Goal: Complete application form

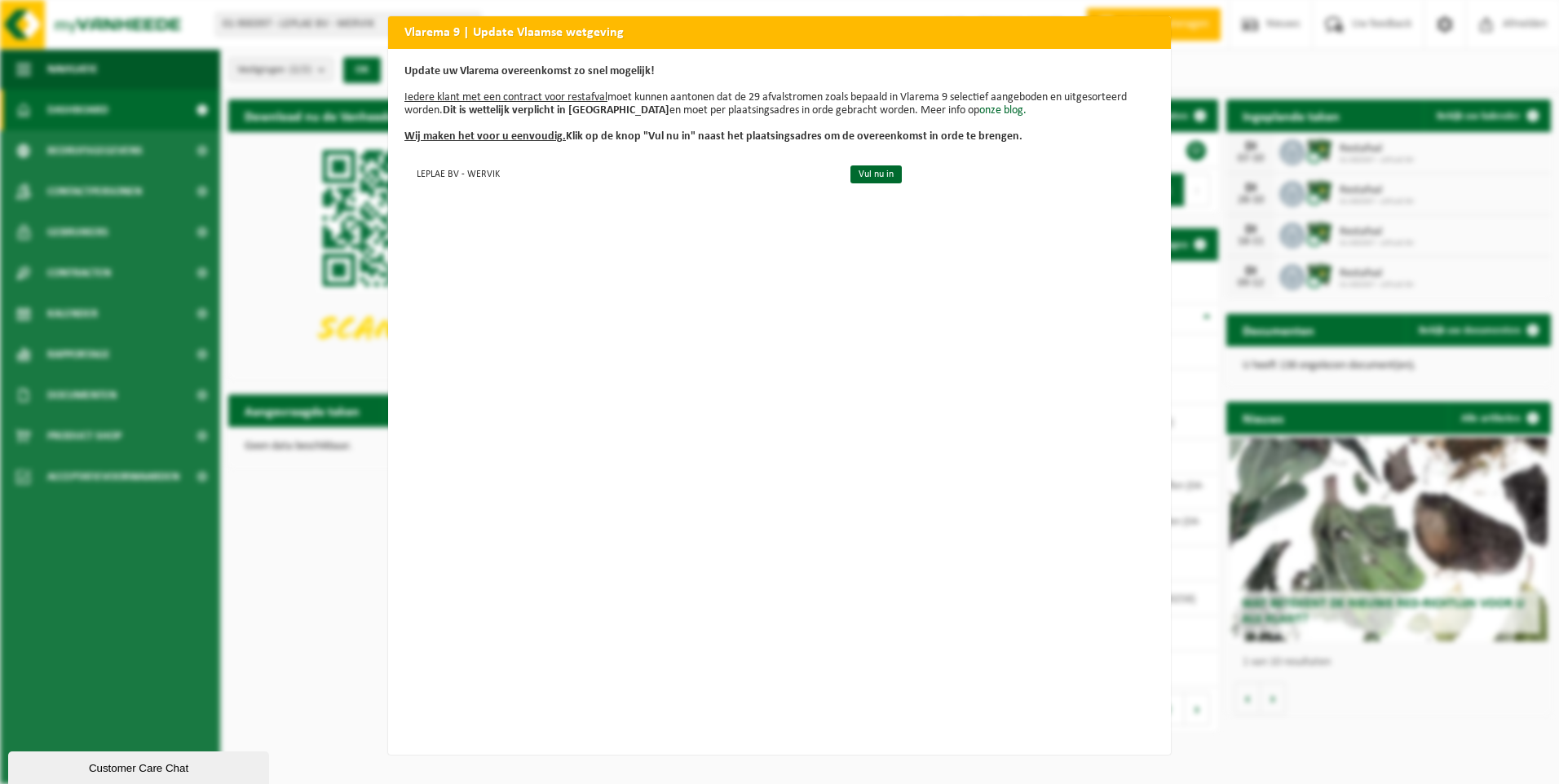
click at [758, 72] on p "Update uw Vlarema overeenkomst zo snel mogelijk! Iedere klant met een contract …" at bounding box center [779, 105] width 750 height 79
click at [766, 573] on div "Update uw Vlarema overeenkomst zo snel mogelijk! Iedere klant met een contract …" at bounding box center [779, 402] width 782 height 706
click at [295, 679] on div "Vlarema 9 | Update Vlaamse wetgeving Update uw Vlarema overeenkomst zo snel mog…" at bounding box center [779, 392] width 1559 height 784
click at [1123, 31] on h2 "Vlarema 9 | Update Vlaamse wetgeving" at bounding box center [779, 32] width 782 height 31
click at [1153, 25] on h2 "Vlarema 9 | Update Vlaamse wetgeving" at bounding box center [779, 32] width 782 height 31
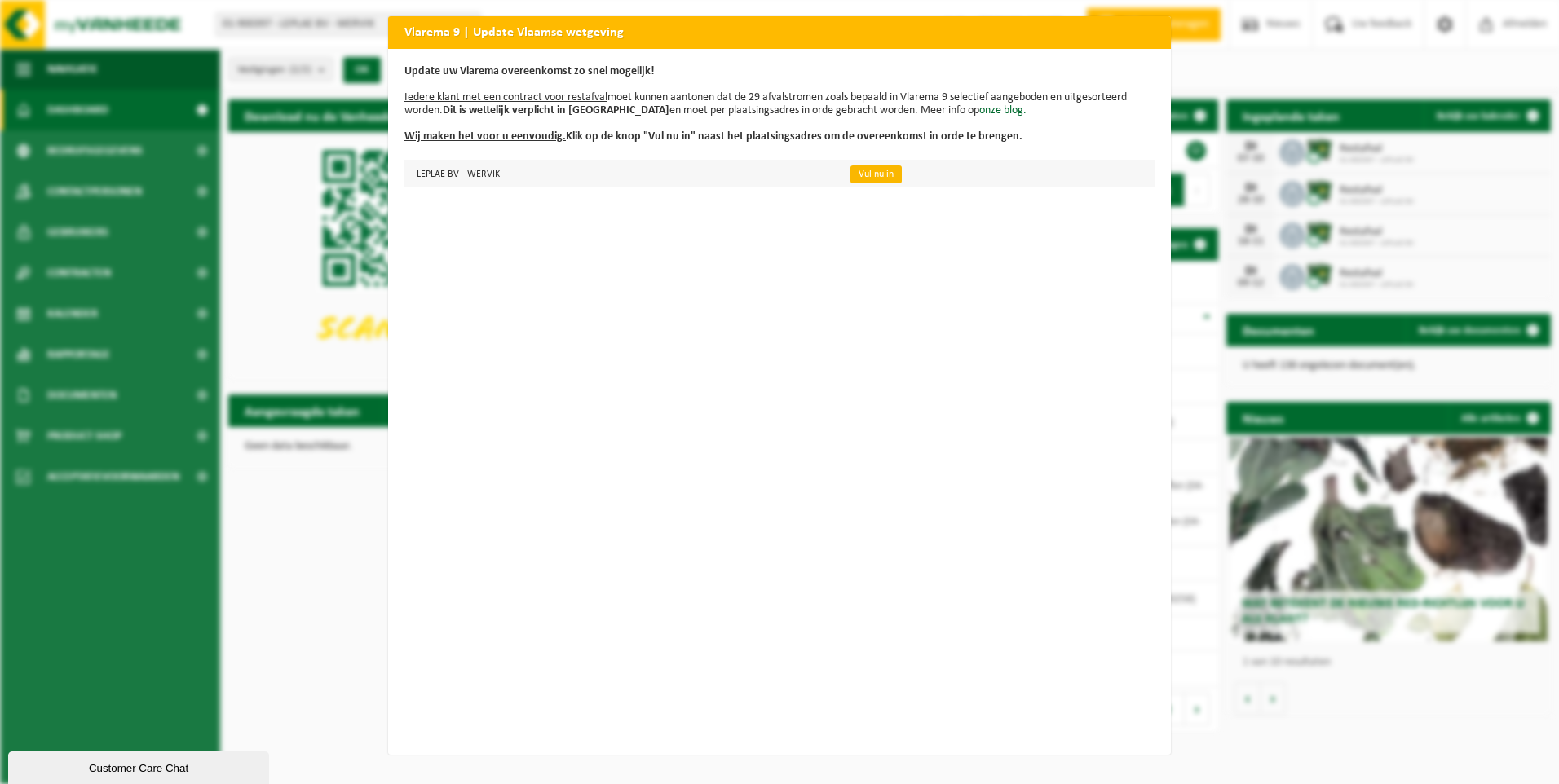
click at [859, 168] on link "Vul nu in" at bounding box center [876, 174] width 52 height 18
click at [876, 179] on link "Vul nu in" at bounding box center [876, 174] width 52 height 18
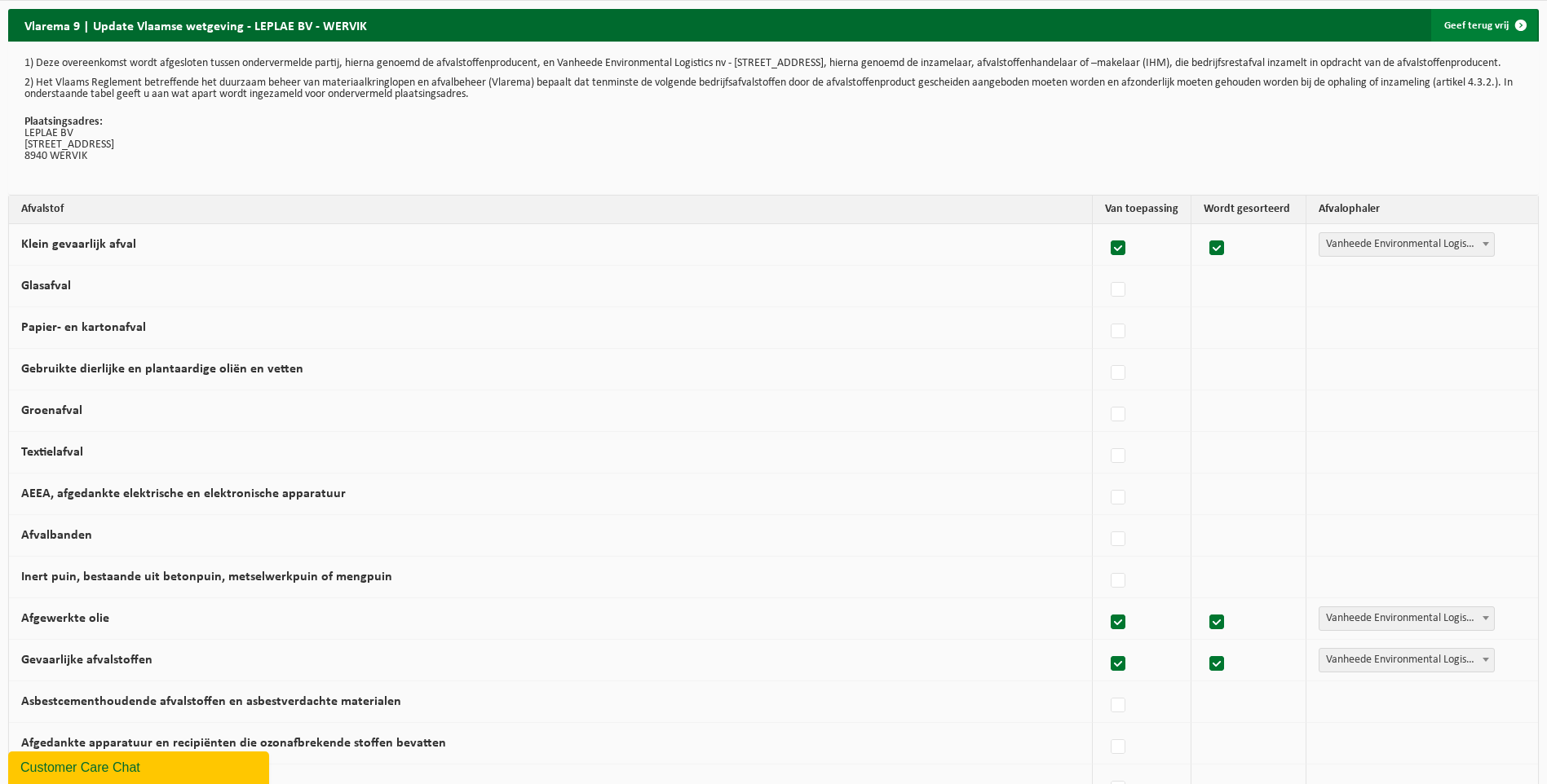
click at [1519, 23] on span at bounding box center [1521, 25] width 33 height 33
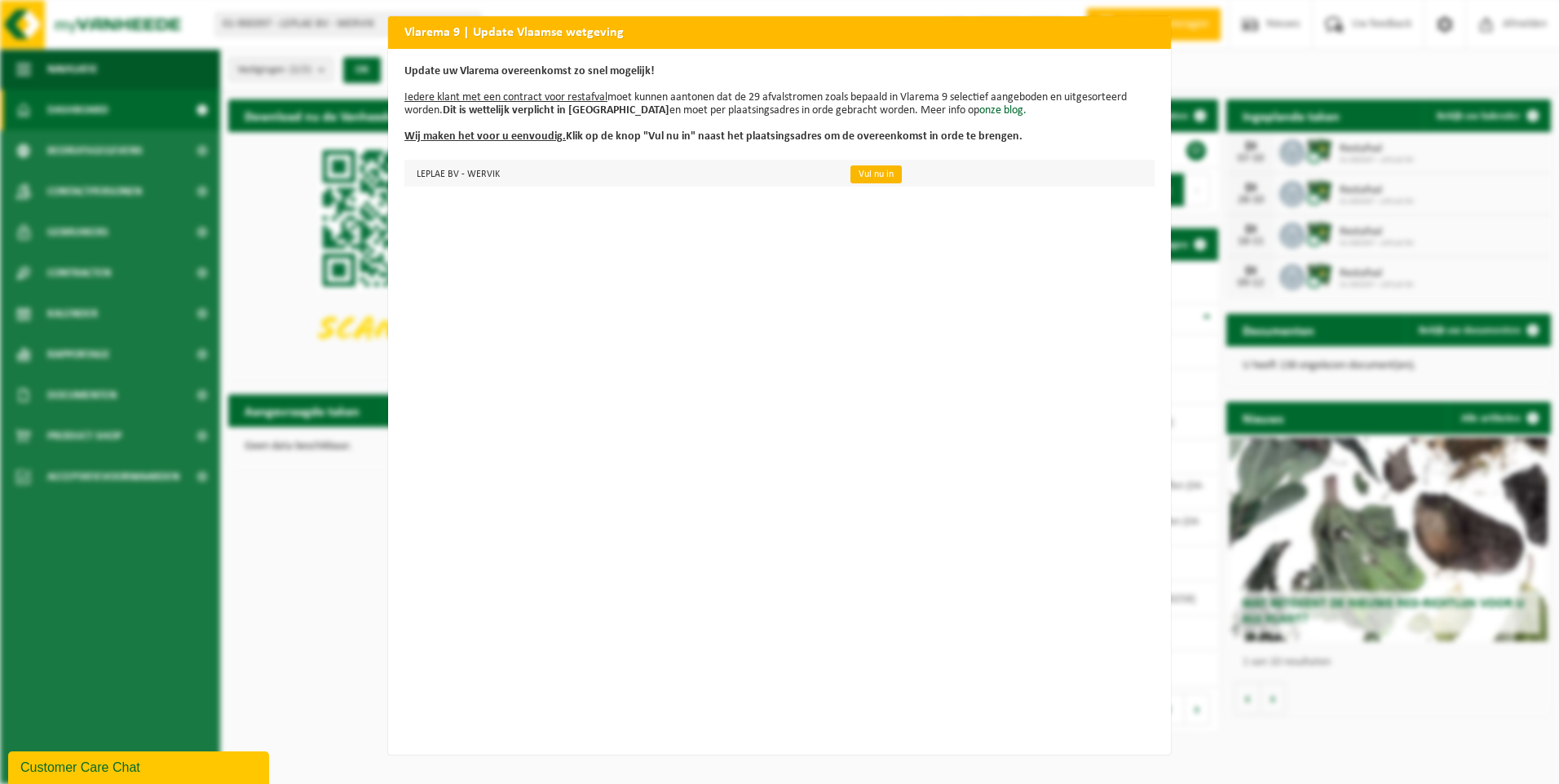
click at [861, 168] on link "Vul nu in" at bounding box center [876, 174] width 52 height 18
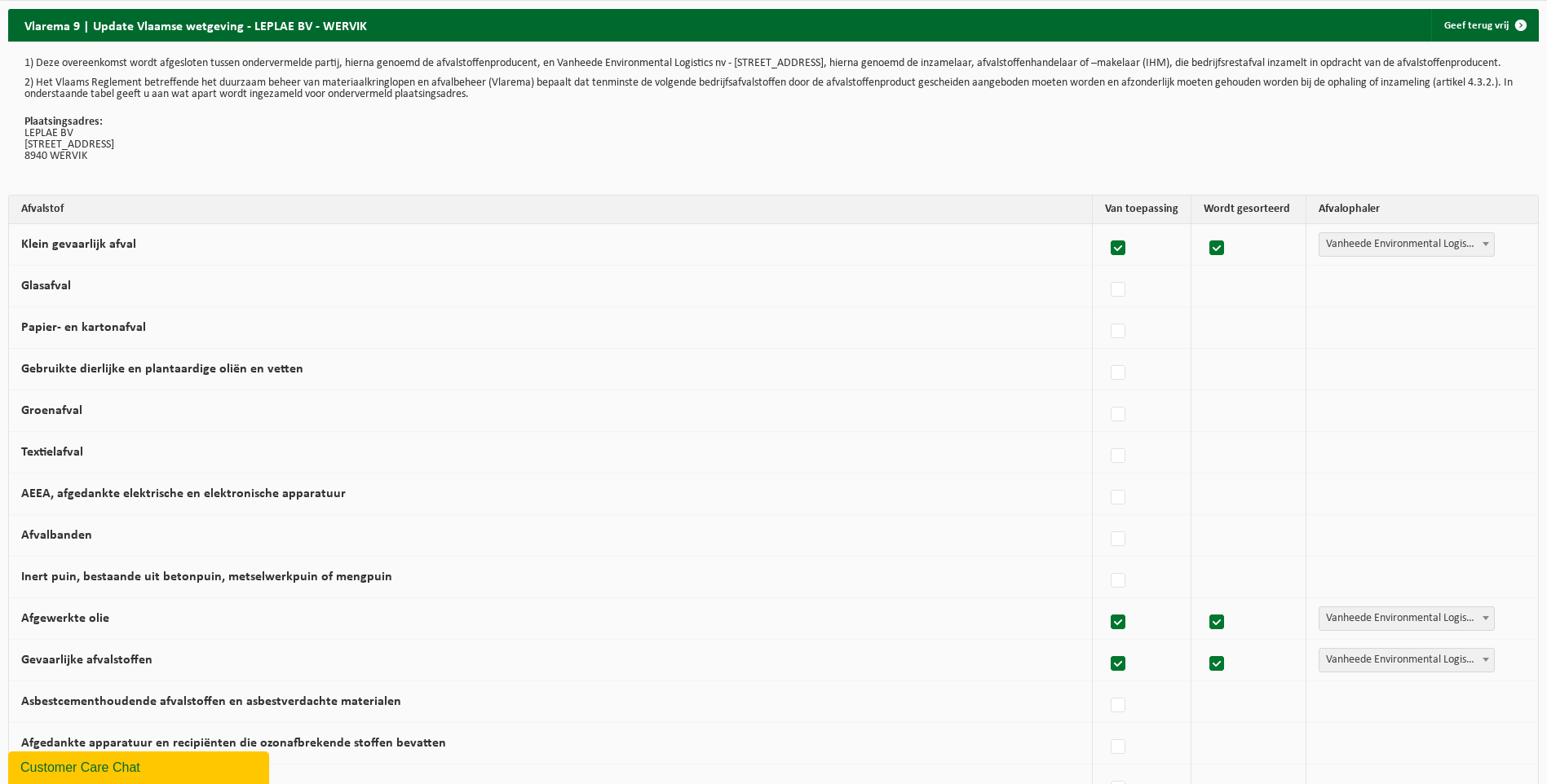
click at [1362, 628] on span "Vanheede Environmental Logistics" at bounding box center [1406, 619] width 175 height 23
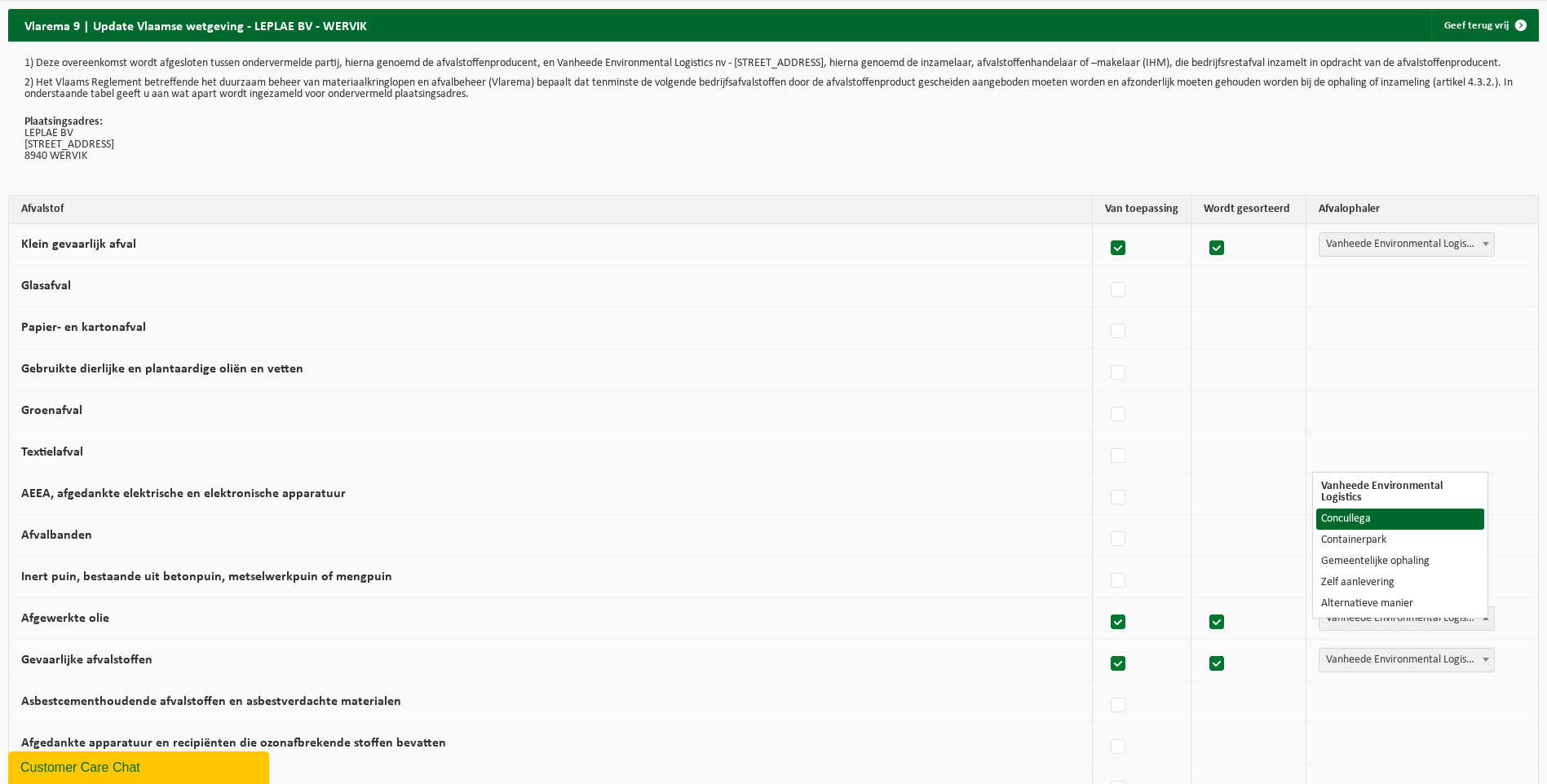
select select "Concullega"
click at [1110, 342] on label at bounding box center [1118, 332] width 23 height 25
click at [1105, 311] on input "Papier- en kartonafval" at bounding box center [1104, 310] width 1 height 1
checkbox input "true"
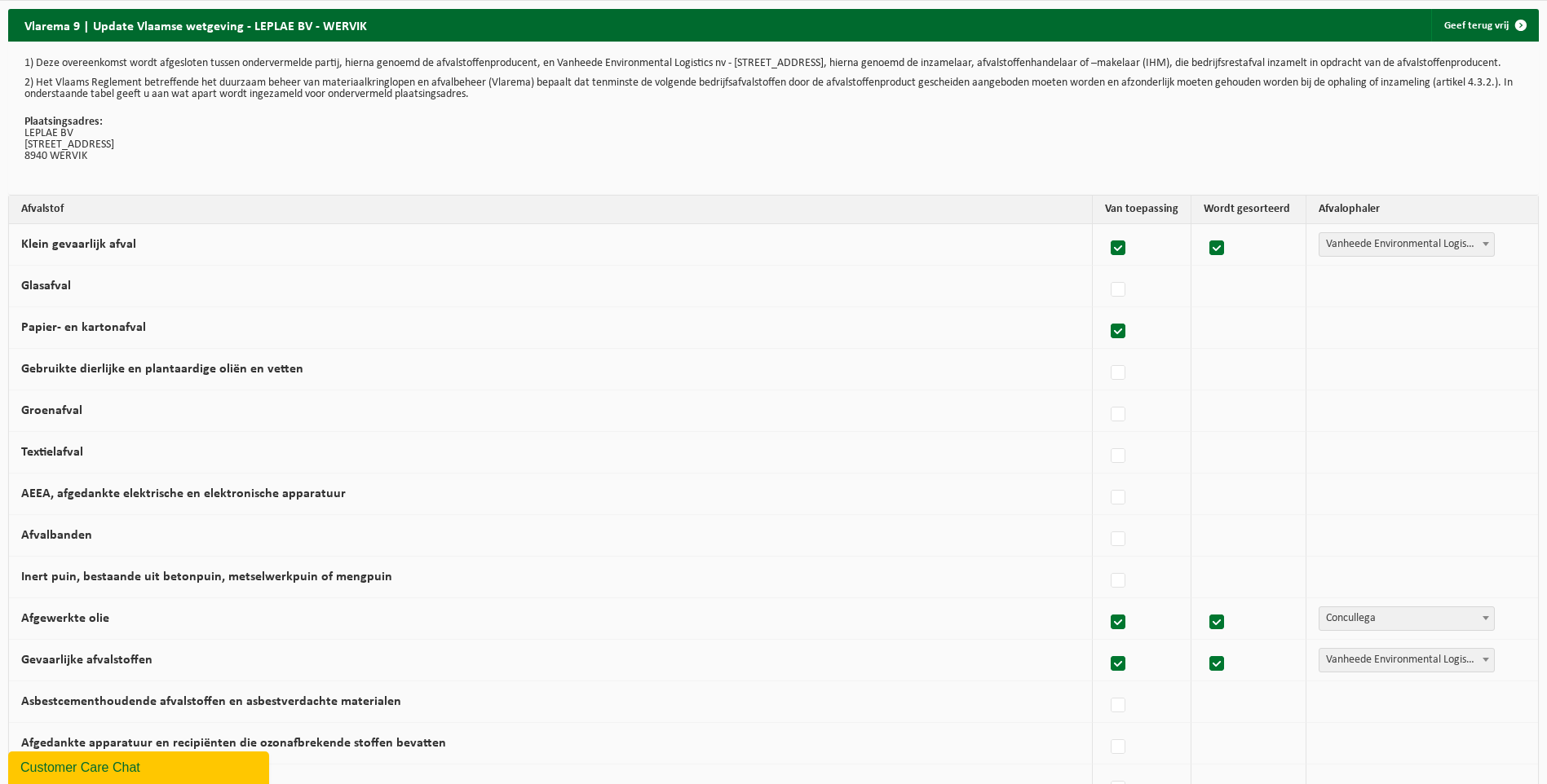
checkbox input "true"
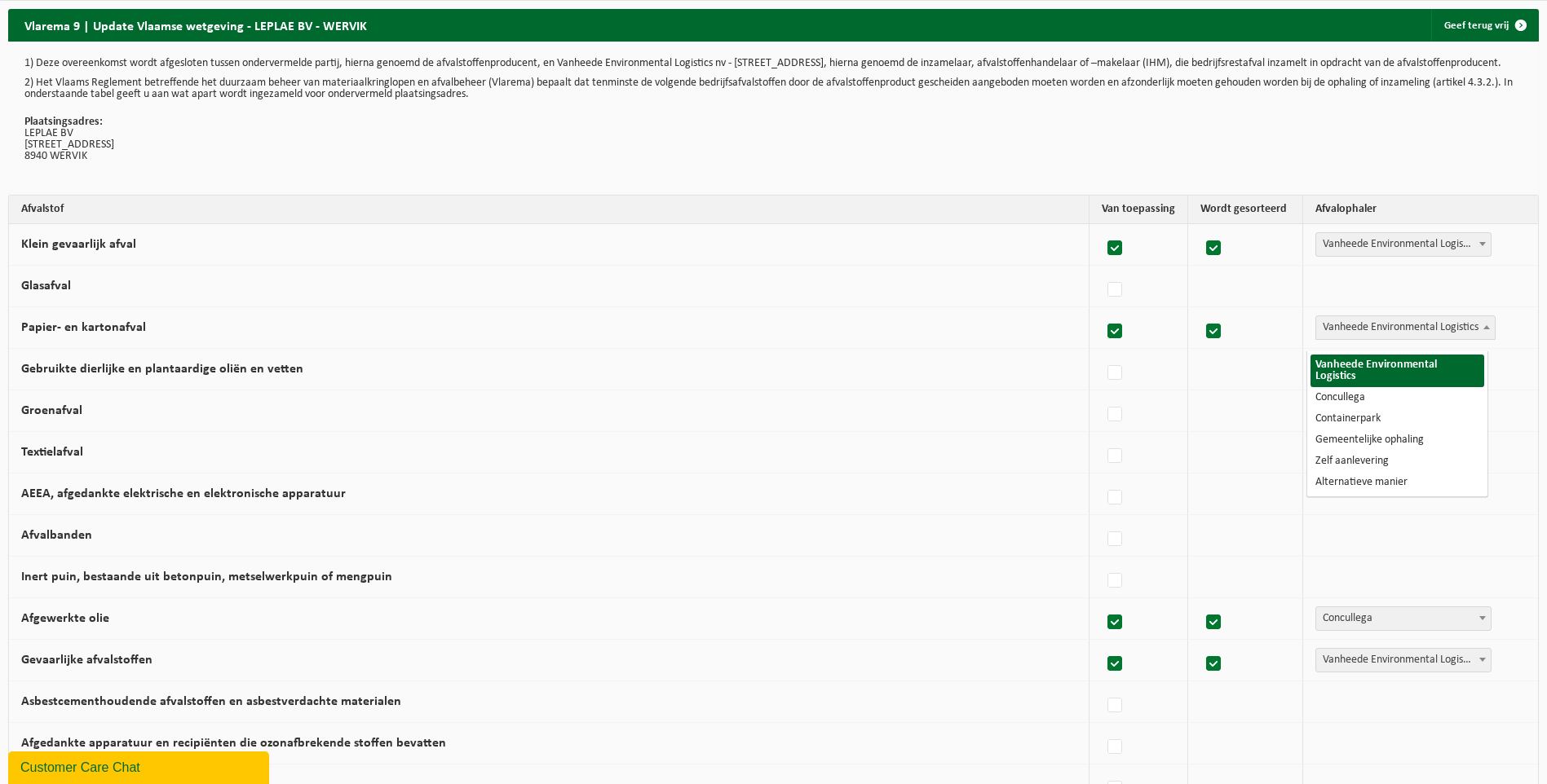
click at [1422, 339] on span "Vanheede Environmental Logistics" at bounding box center [1405, 328] width 179 height 23
select select "Concullega"
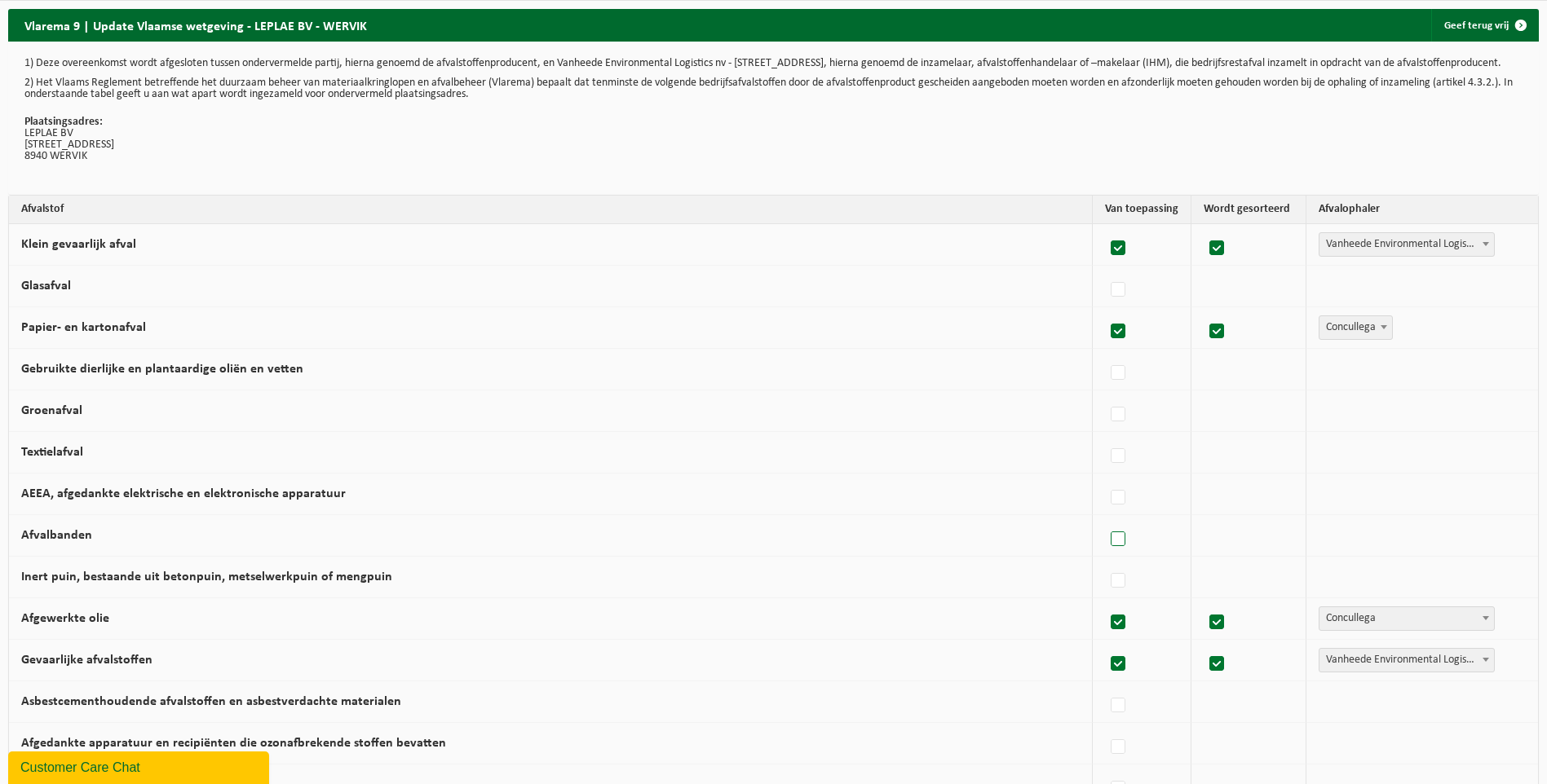
click at [1107, 551] on label at bounding box center [1118, 540] width 23 height 25
click at [1105, 519] on input "Afvalbanden" at bounding box center [1104, 519] width 1 height 1
checkbox input "true"
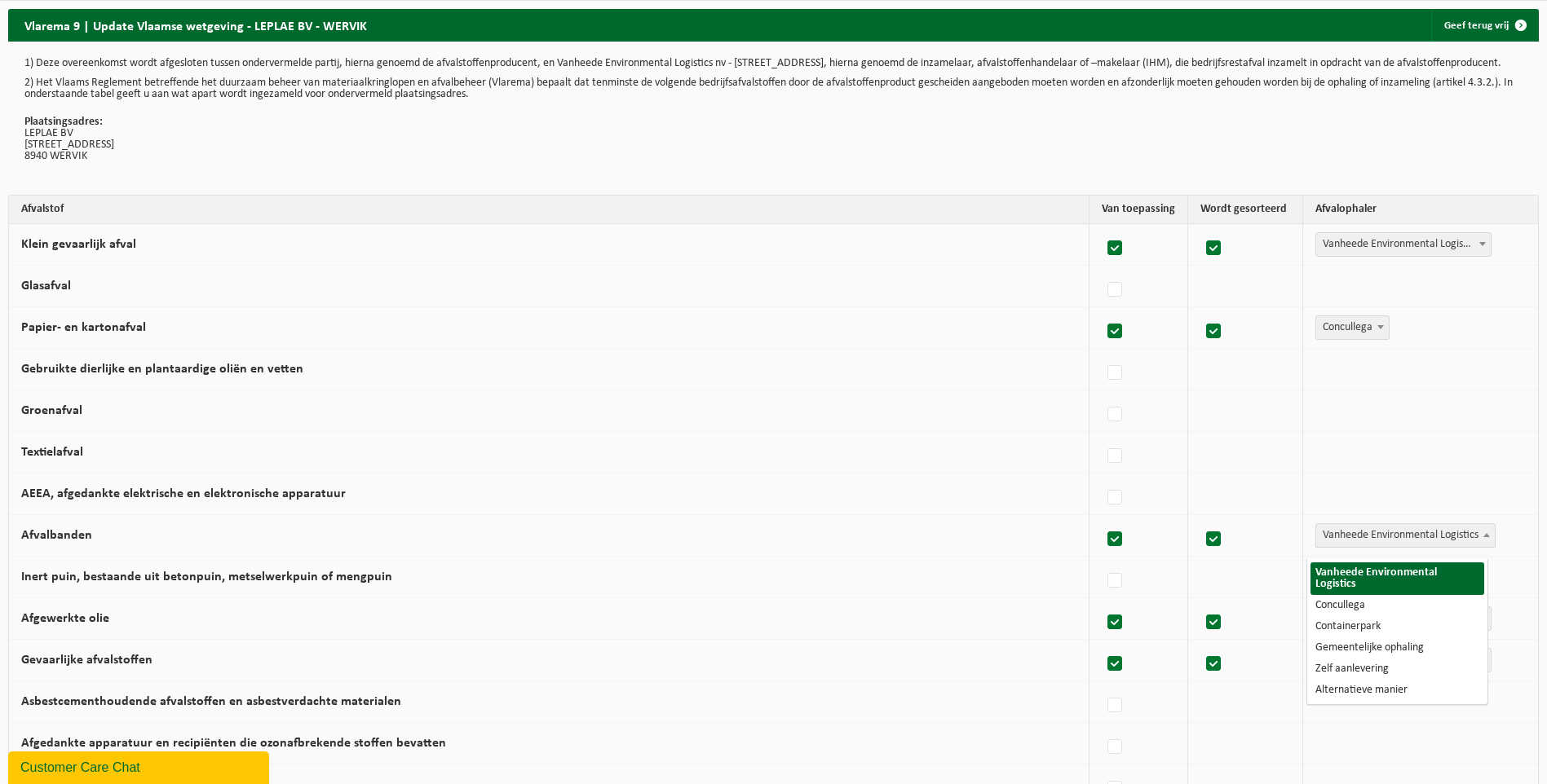
click at [1354, 547] on span "Vanheede Environmental Logistics" at bounding box center [1405, 536] width 179 height 23
select select "Concullega"
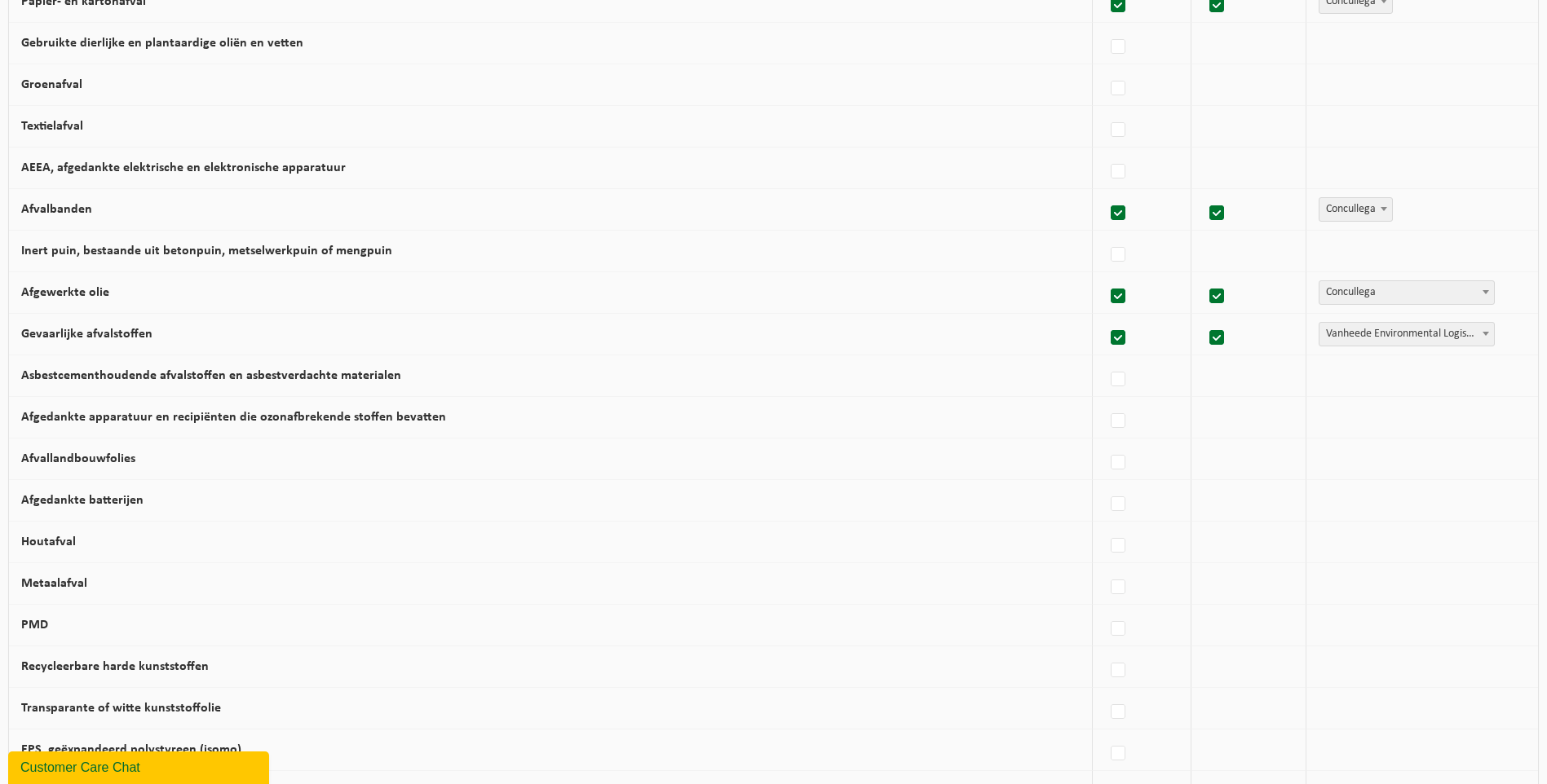
scroll to position [408, 0]
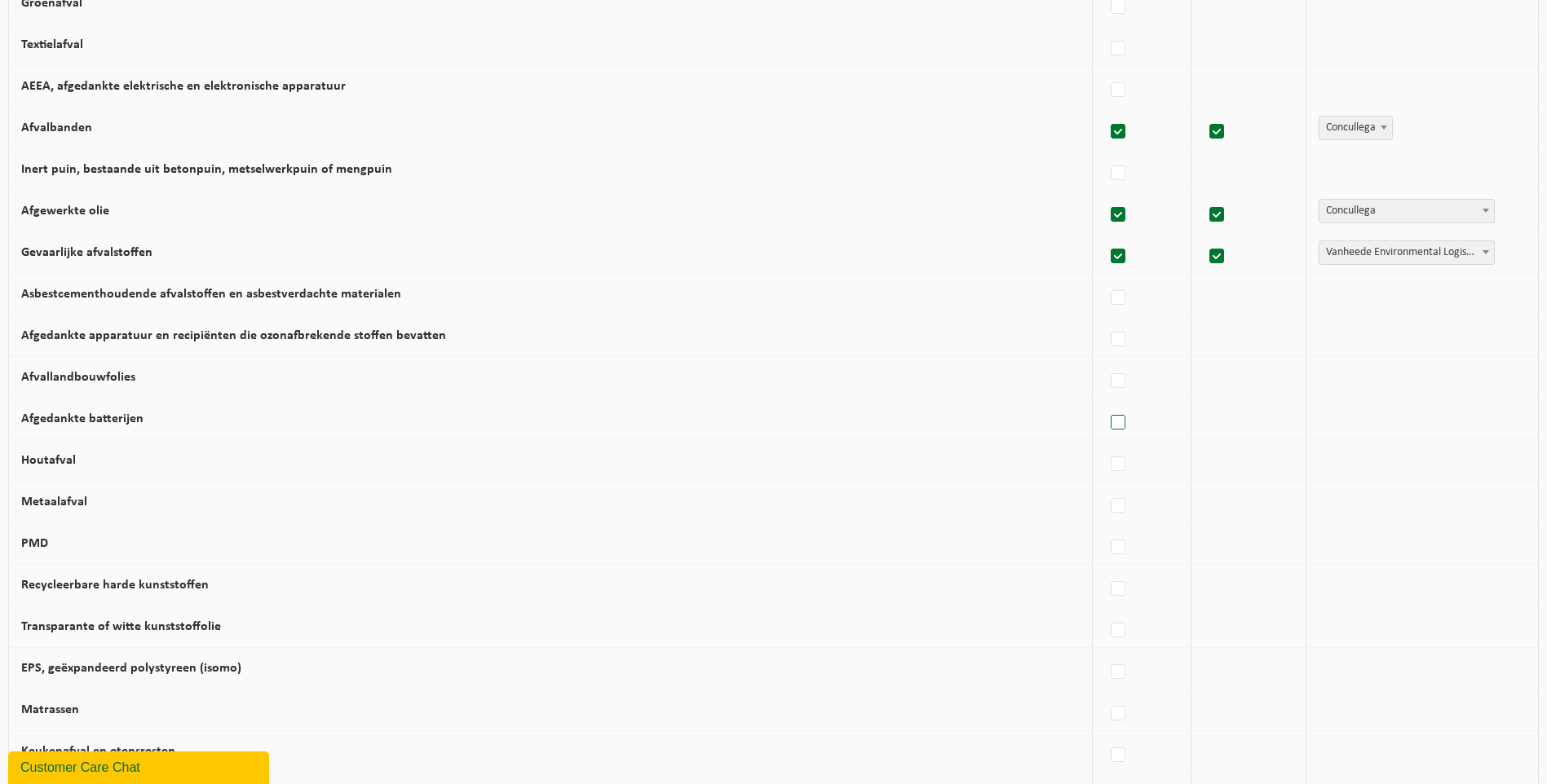
click at [1107, 432] on label at bounding box center [1118, 423] width 23 height 25
click at [1105, 403] on input "Afgedankte batterijen" at bounding box center [1104, 402] width 1 height 1
checkbox input "true"
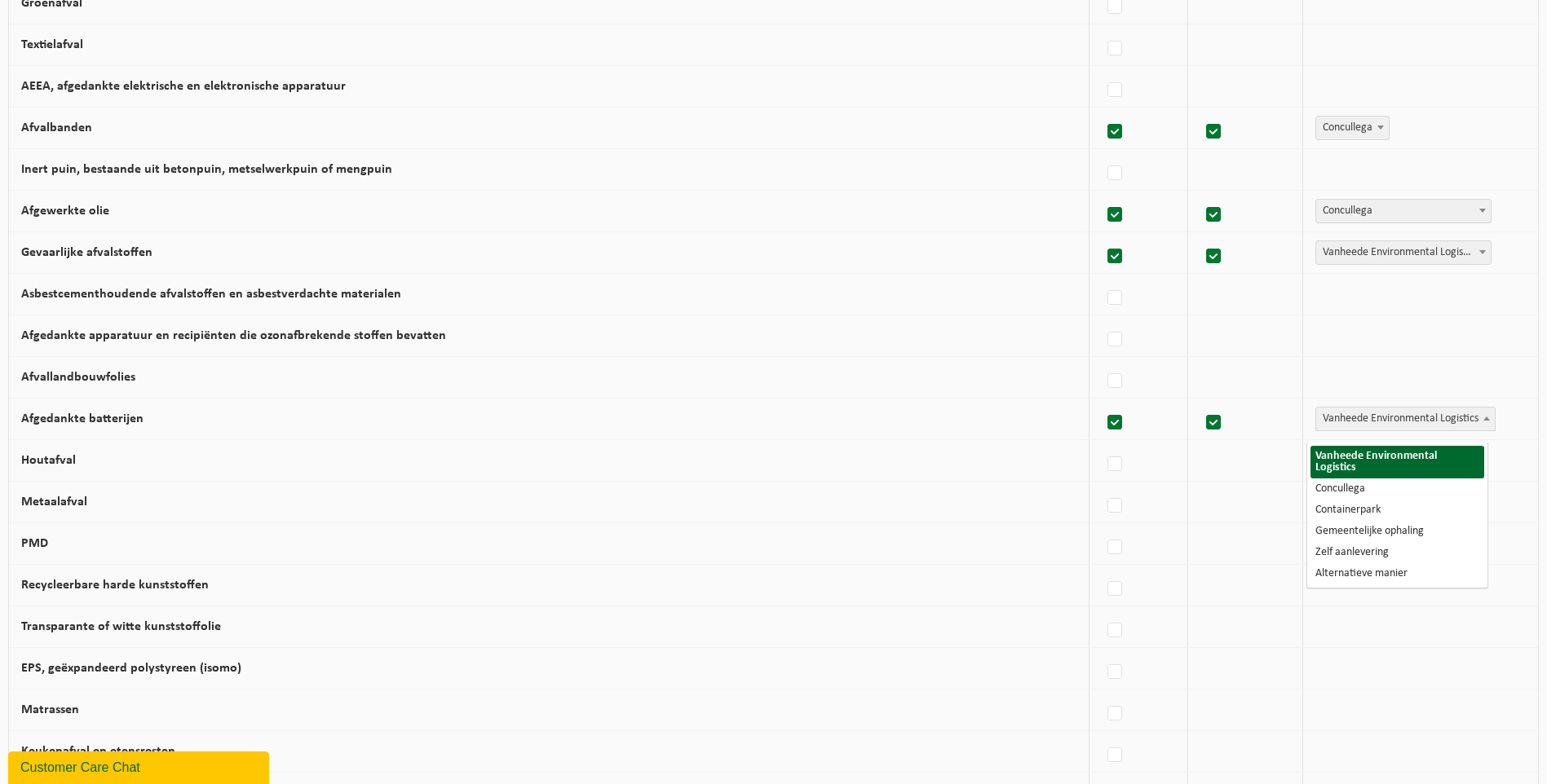
click at [1392, 430] on span "Vanheede Environmental Logistics" at bounding box center [1405, 419] width 179 height 23
select select "Concullega"
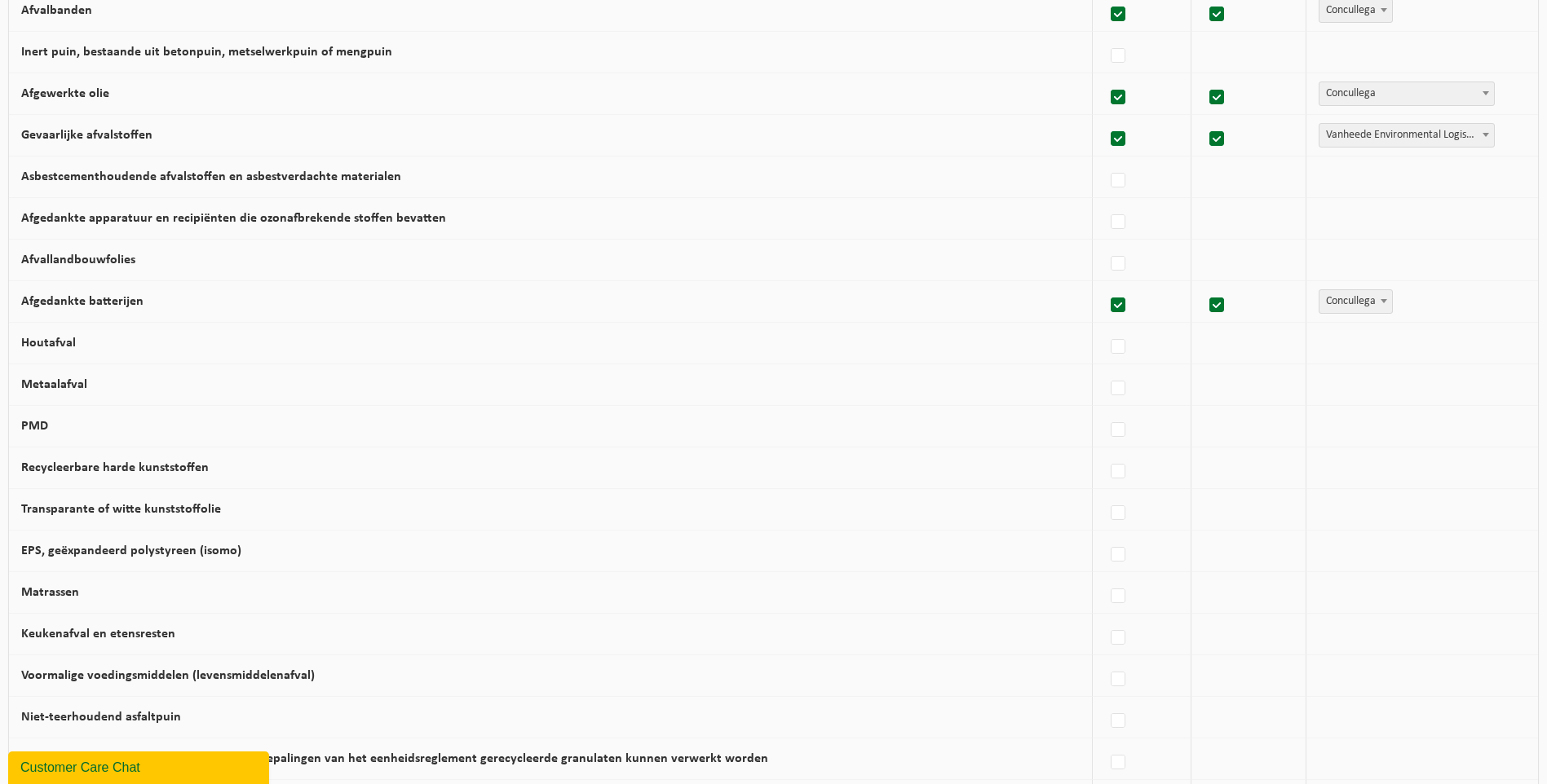
scroll to position [571, 0]
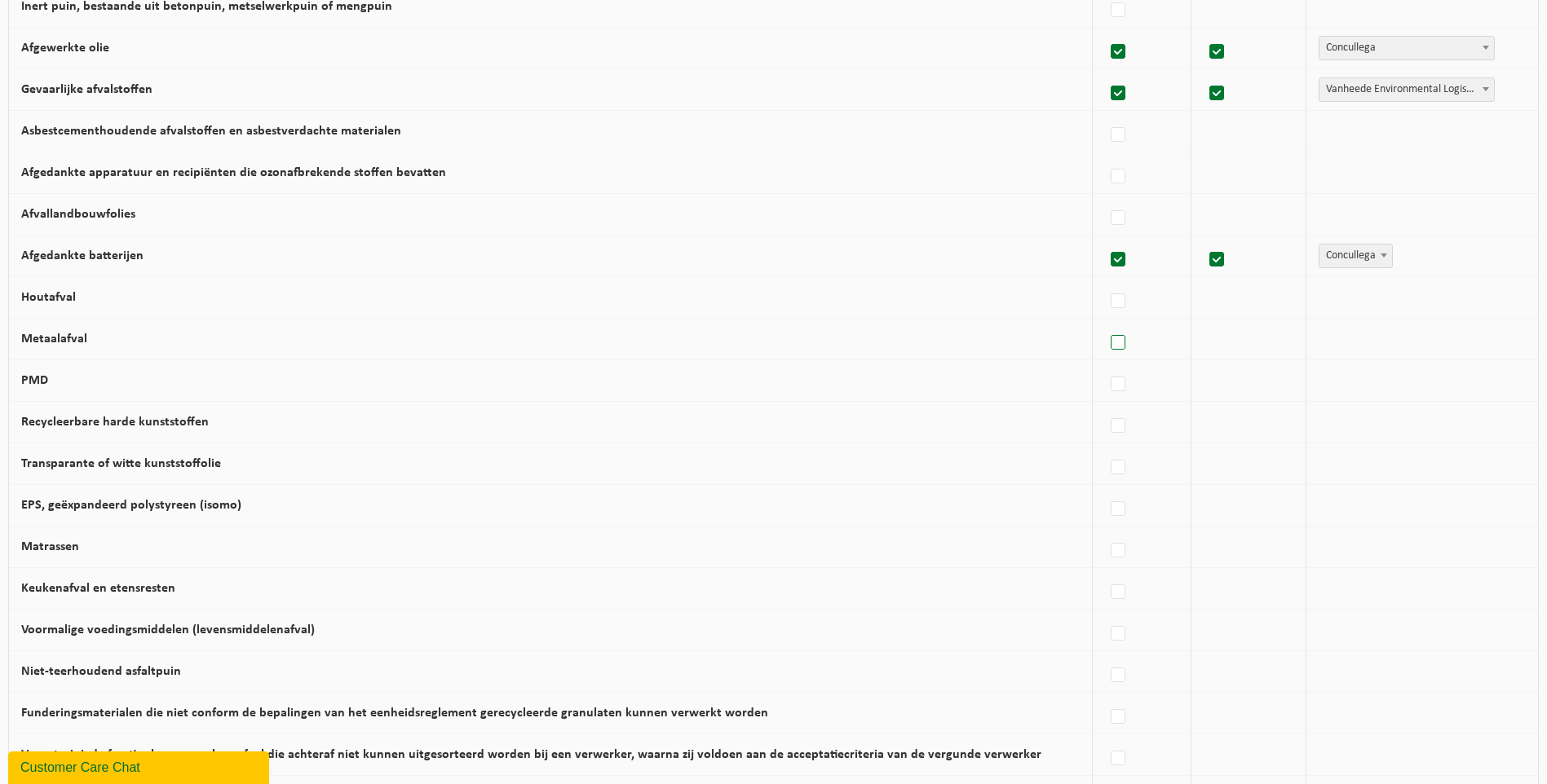
click at [1118, 356] on label at bounding box center [1118, 343] width 23 height 25
click at [1105, 323] on input "Metaalafval" at bounding box center [1104, 322] width 1 height 1
checkbox input "true"
click at [1113, 397] on label at bounding box center [1115, 385] width 23 height 25
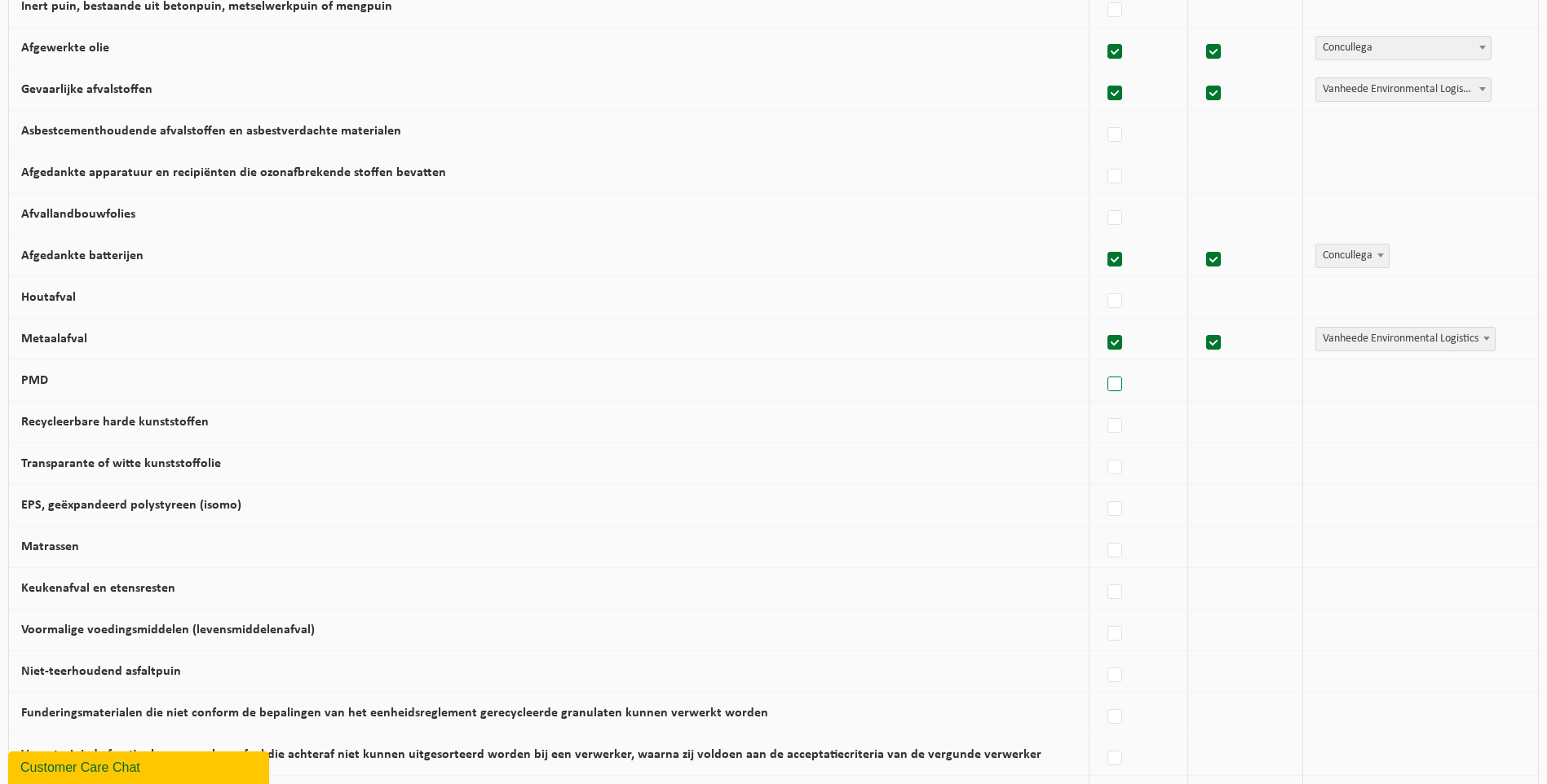
click at [1101, 365] on input "PMD" at bounding box center [1100, 364] width 1 height 1
checkbox input "true"
click at [1359, 351] on span "Vanheede Environmental Logistics" at bounding box center [1405, 339] width 179 height 23
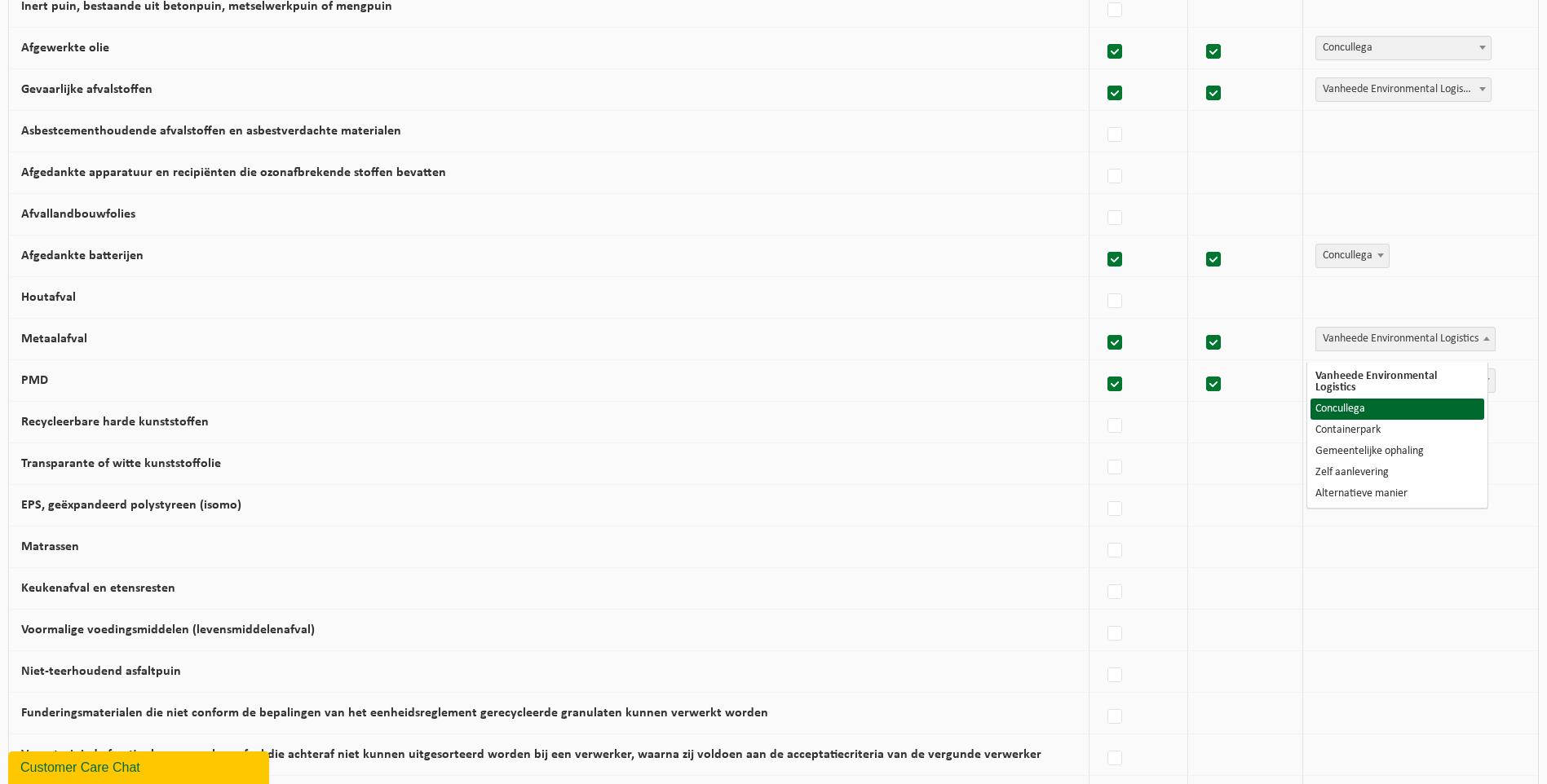
select select "Concullega"
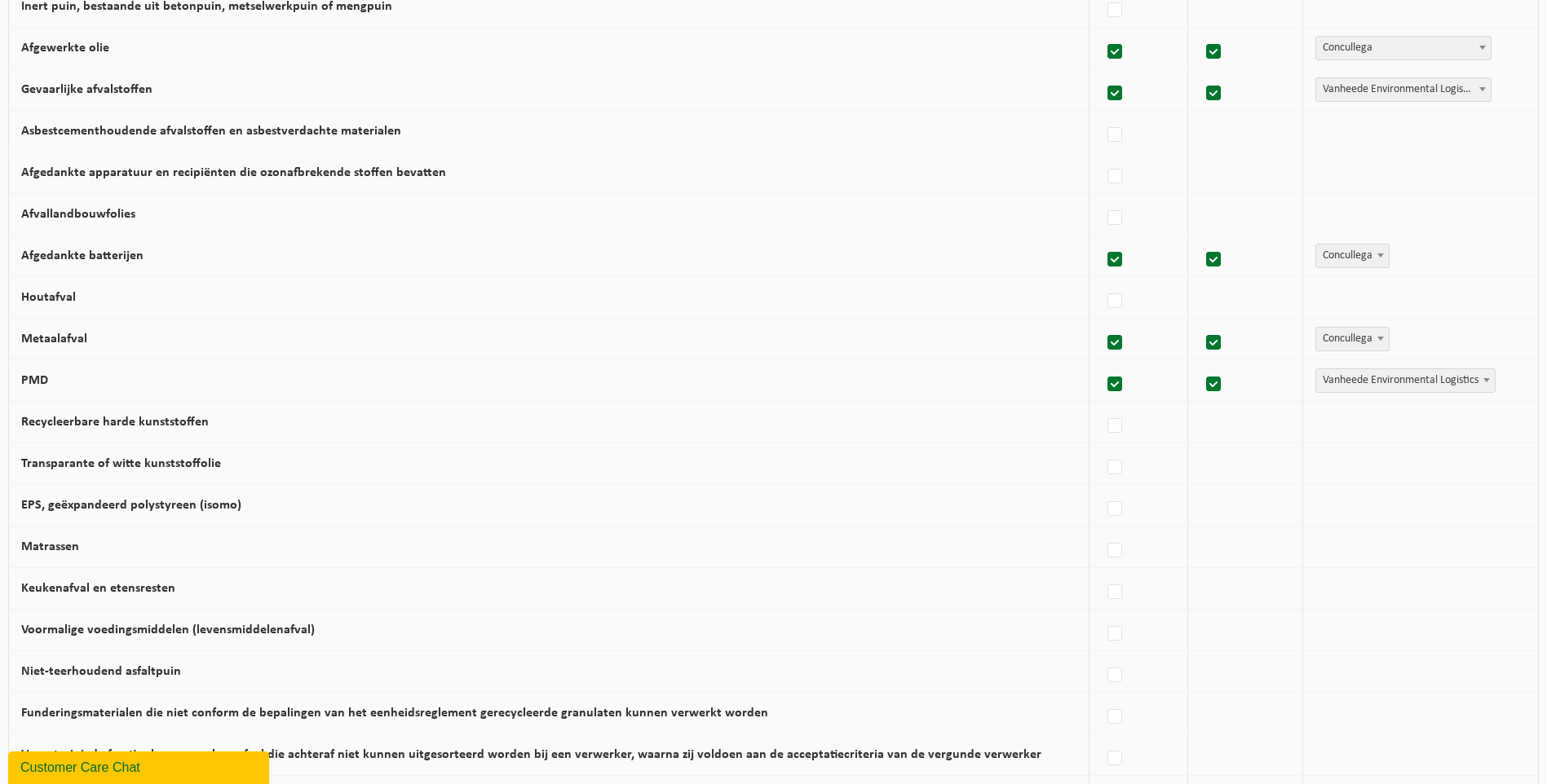
click at [1354, 391] on span "Vanheede Environmental Logistics" at bounding box center [1405, 381] width 179 height 23
select select "Gemeentelijke ophaling"
click at [1114, 397] on label at bounding box center [1118, 385] width 23 height 25
click at [1105, 365] on input "PMD" at bounding box center [1104, 364] width 1 height 1
checkbox input "false"
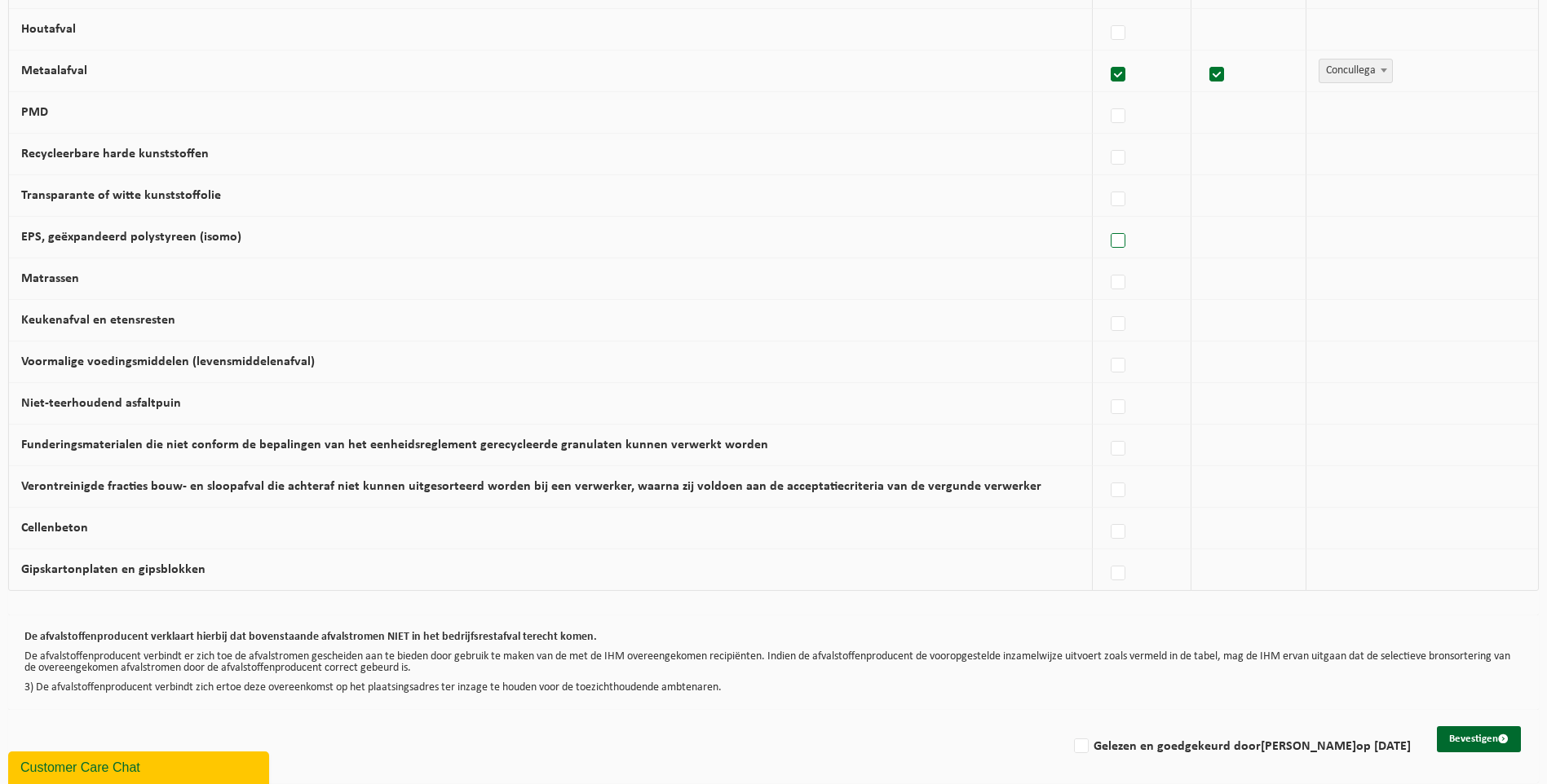
scroll to position [858, 0]
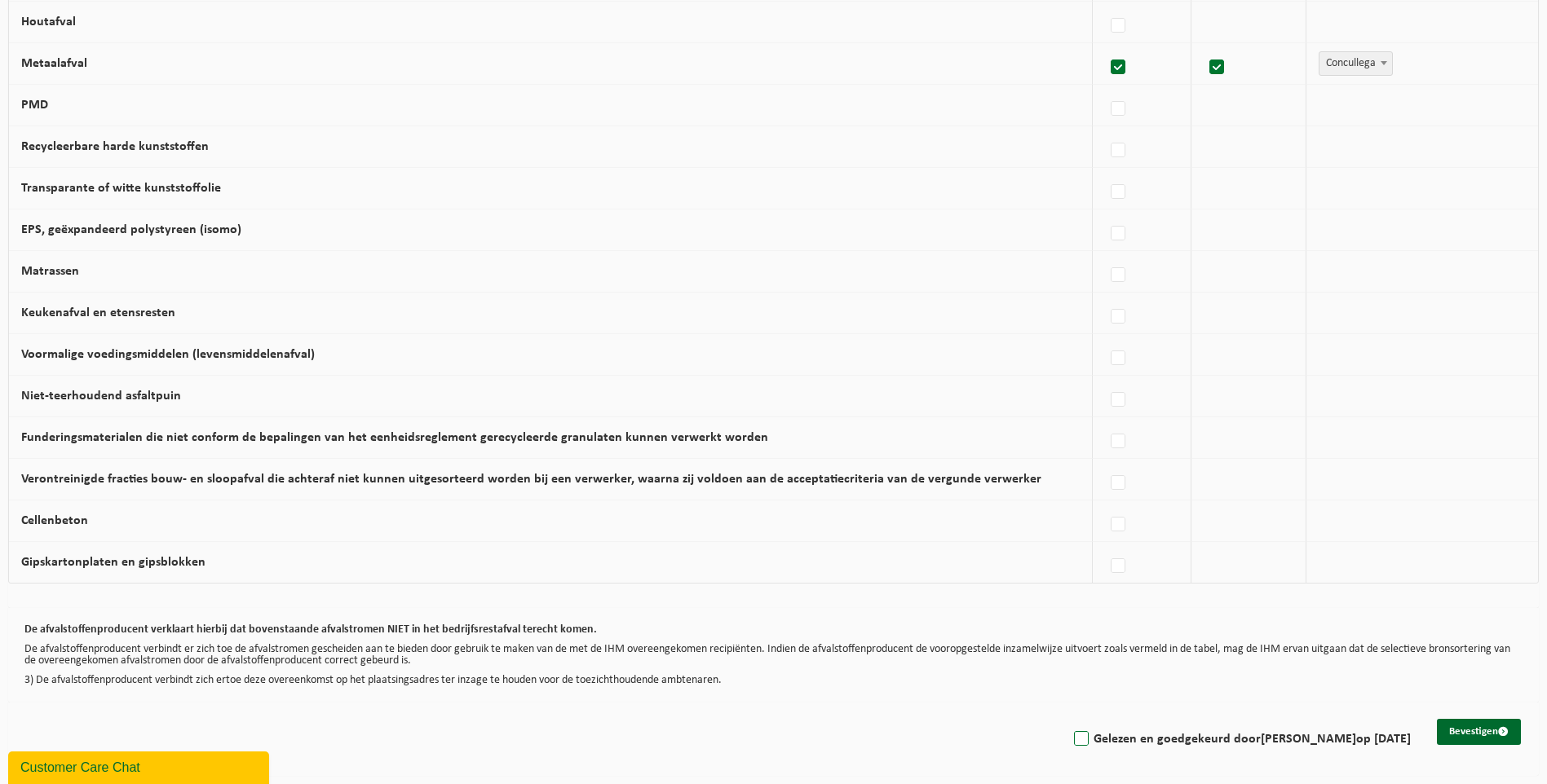
click at [1079, 744] on label "Gelezen en goedgekeurd door SOPHIE LEPLAE op 25/09/25" at bounding box center [1240, 740] width 340 height 25
click at [1068, 719] on input "Gelezen en goedgekeurd door SOPHIE LEPLAE op 25/09/25" at bounding box center [1068, 718] width 1 height 1
checkbox input "true"
click at [1459, 727] on button "Bevestigen" at bounding box center [1478, 732] width 84 height 26
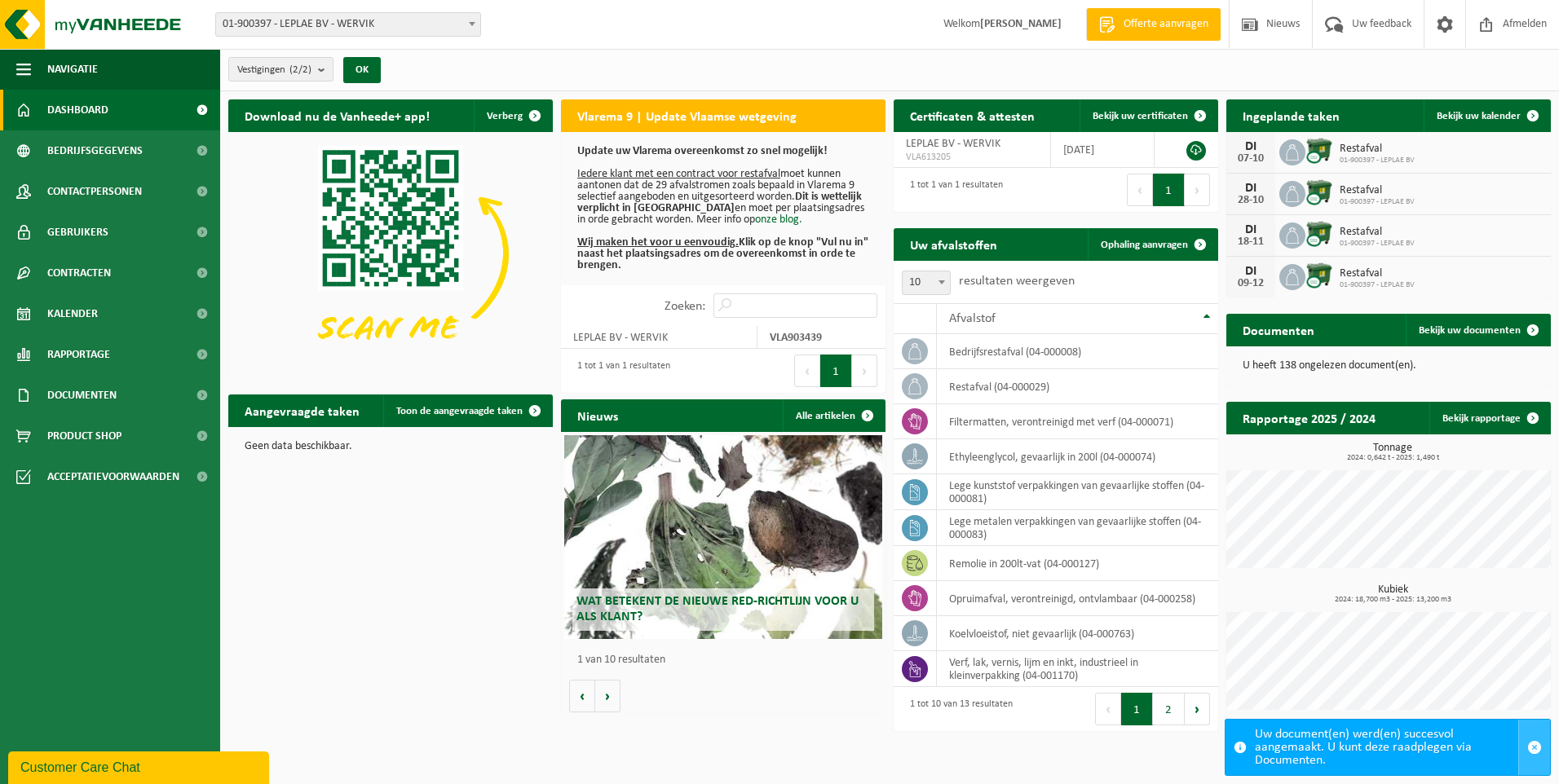
click at [1540, 751] on span "button" at bounding box center [1534, 747] width 15 height 15
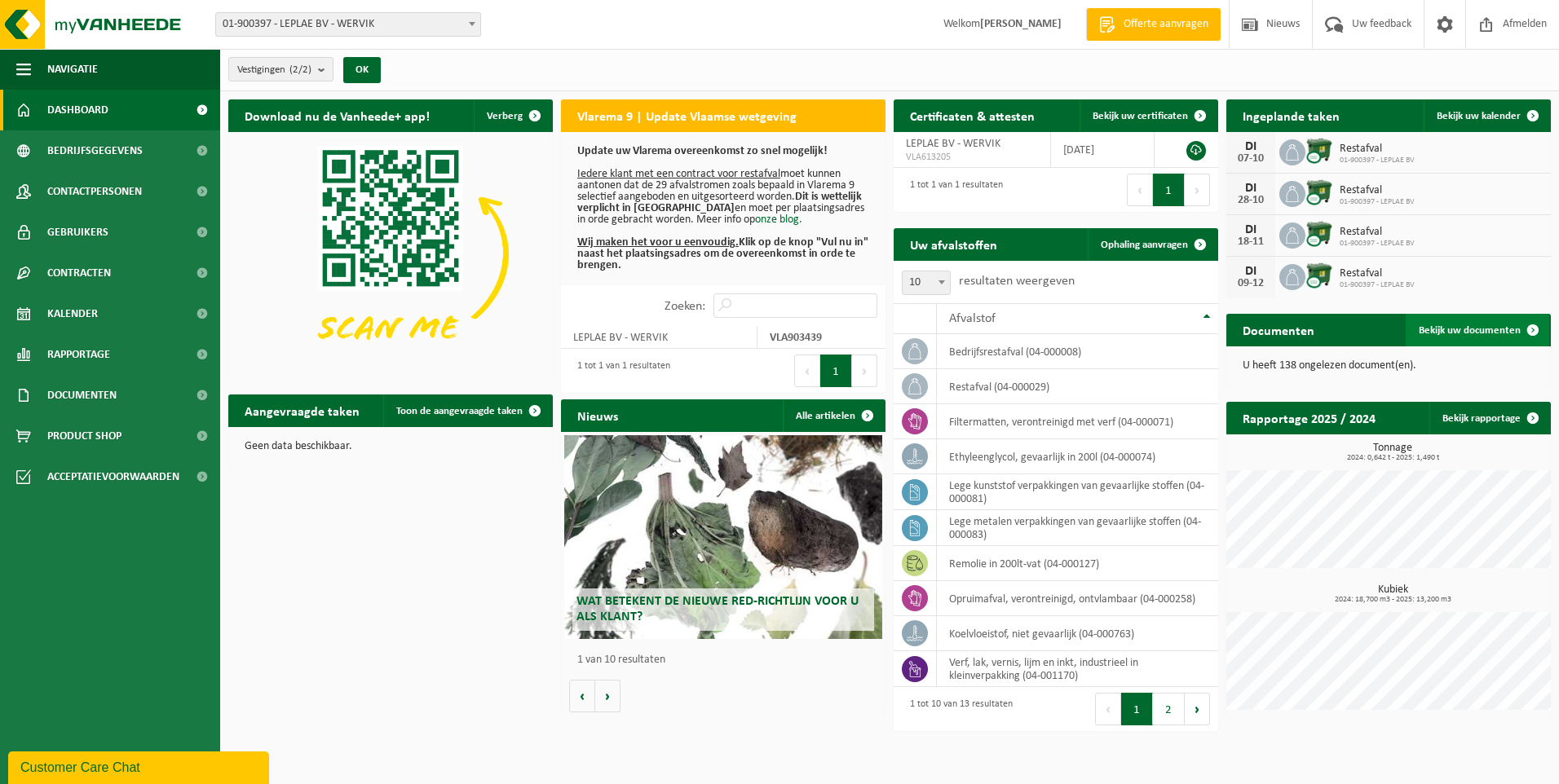
click at [1497, 327] on span "Bekijk uw documenten" at bounding box center [1469, 330] width 102 height 11
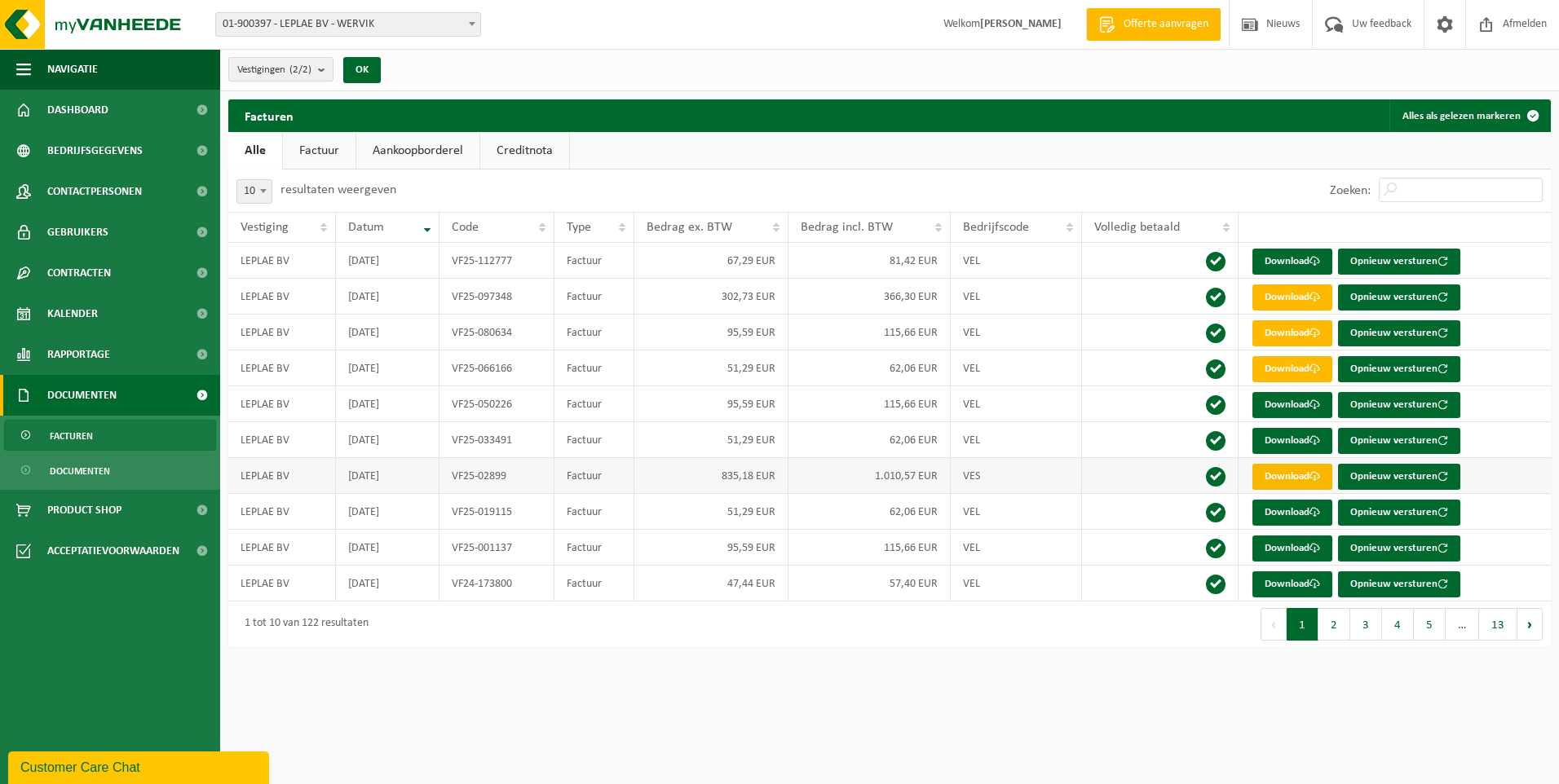
click at [1280, 477] on link "Download" at bounding box center [1292, 477] width 80 height 26
click at [1276, 295] on link "Download" at bounding box center [1292, 297] width 80 height 26
click at [441, 157] on link "Aankoopborderel" at bounding box center [418, 151] width 123 height 38
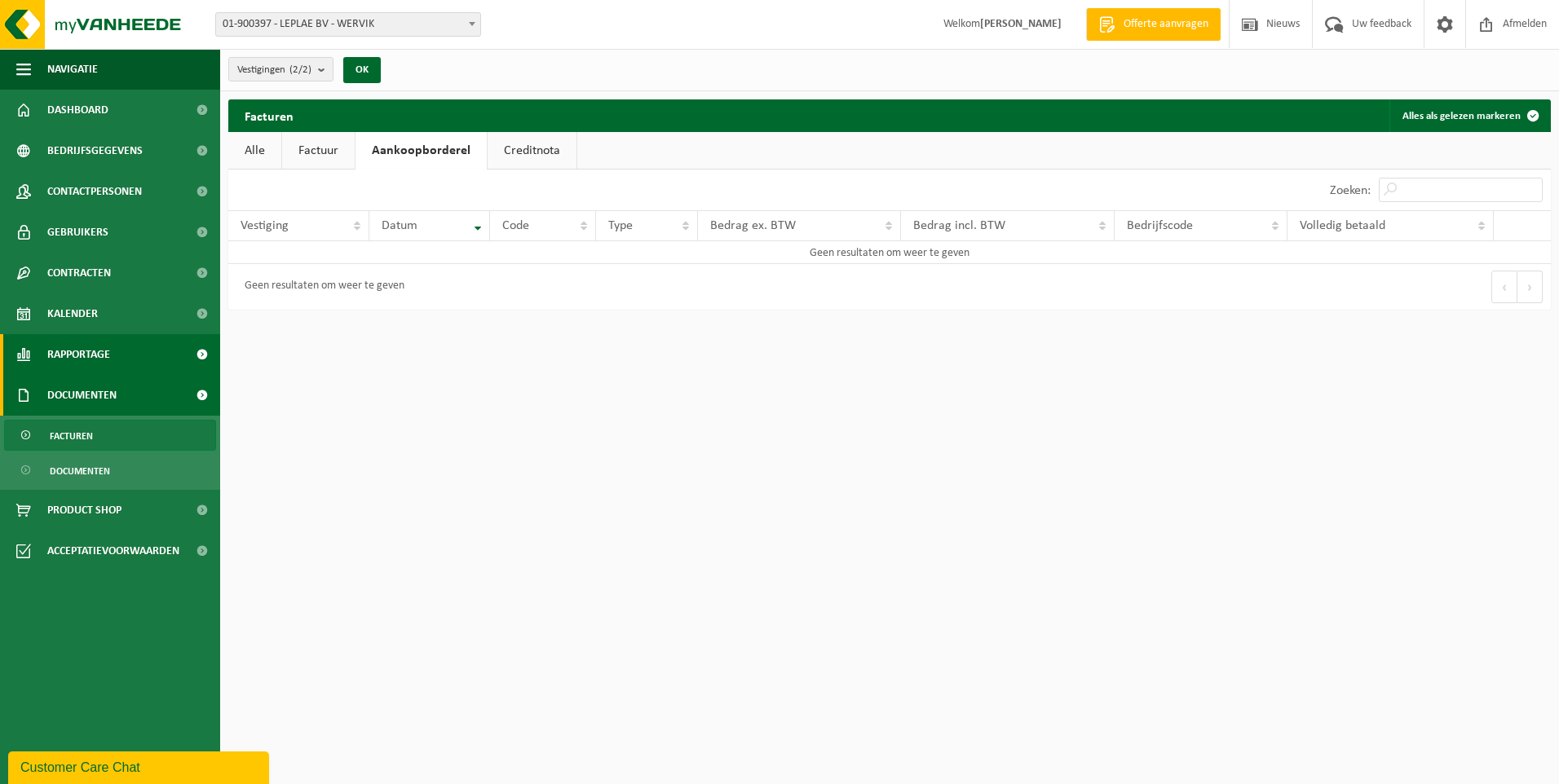
click at [97, 350] on span "Rapportage" at bounding box center [79, 355] width 63 height 41
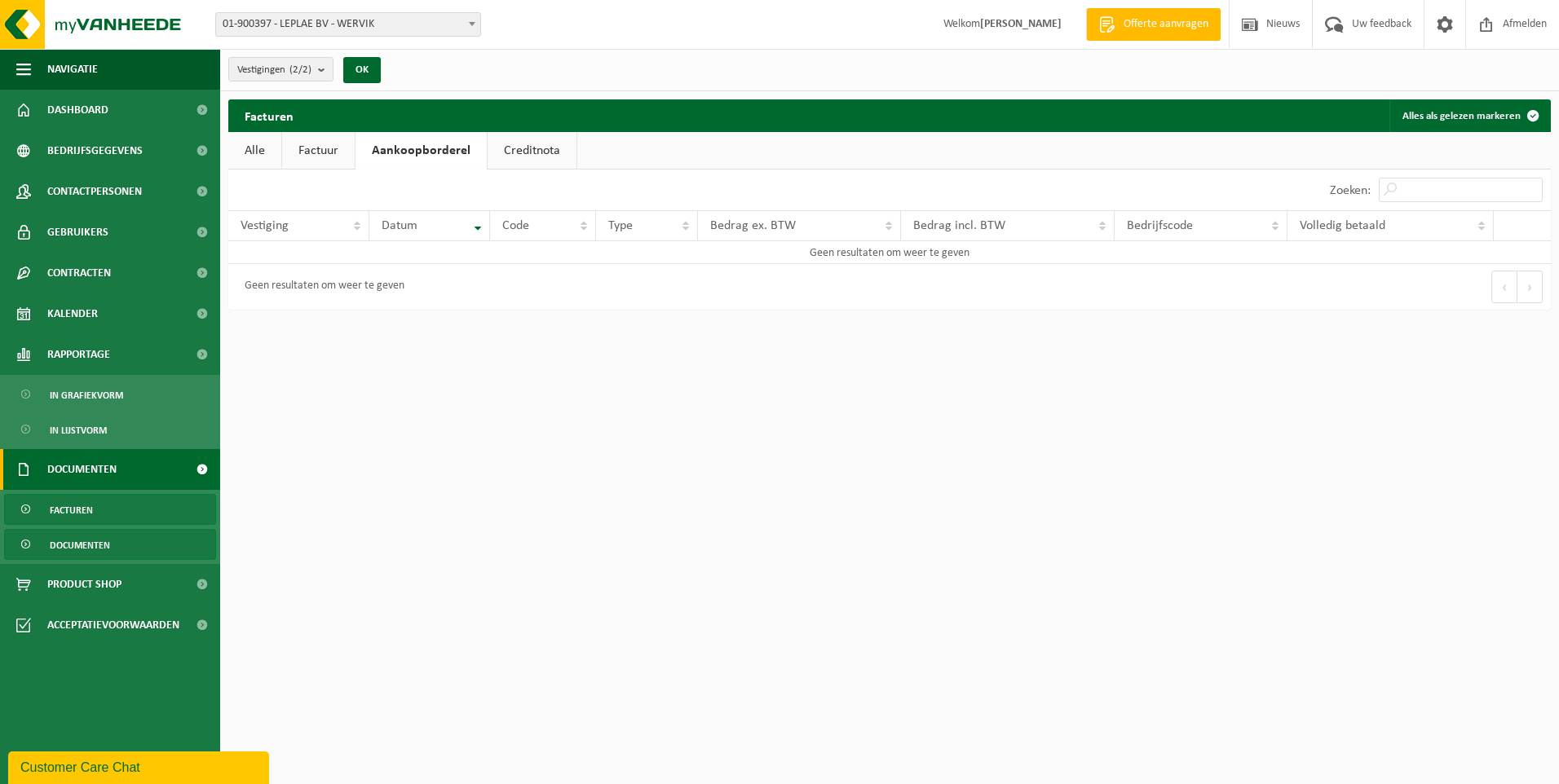
click at [85, 551] on span "Documenten" at bounding box center [80, 546] width 61 height 31
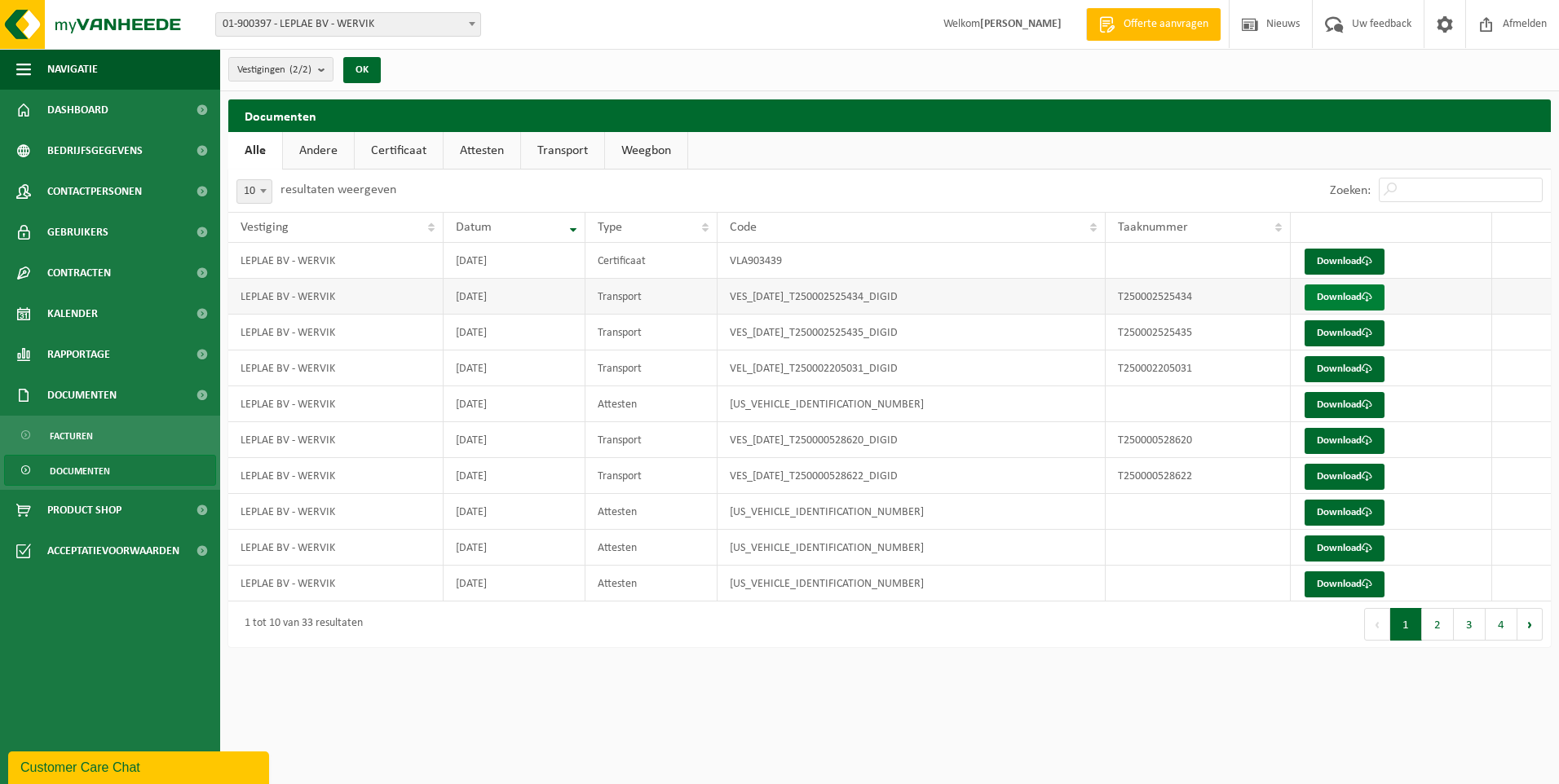
click at [1339, 300] on link "Download" at bounding box center [1344, 297] width 80 height 26
click at [1349, 335] on link "Download" at bounding box center [1344, 333] width 80 height 26
click at [84, 147] on span "Bedrijfsgegevens" at bounding box center [95, 151] width 95 height 41
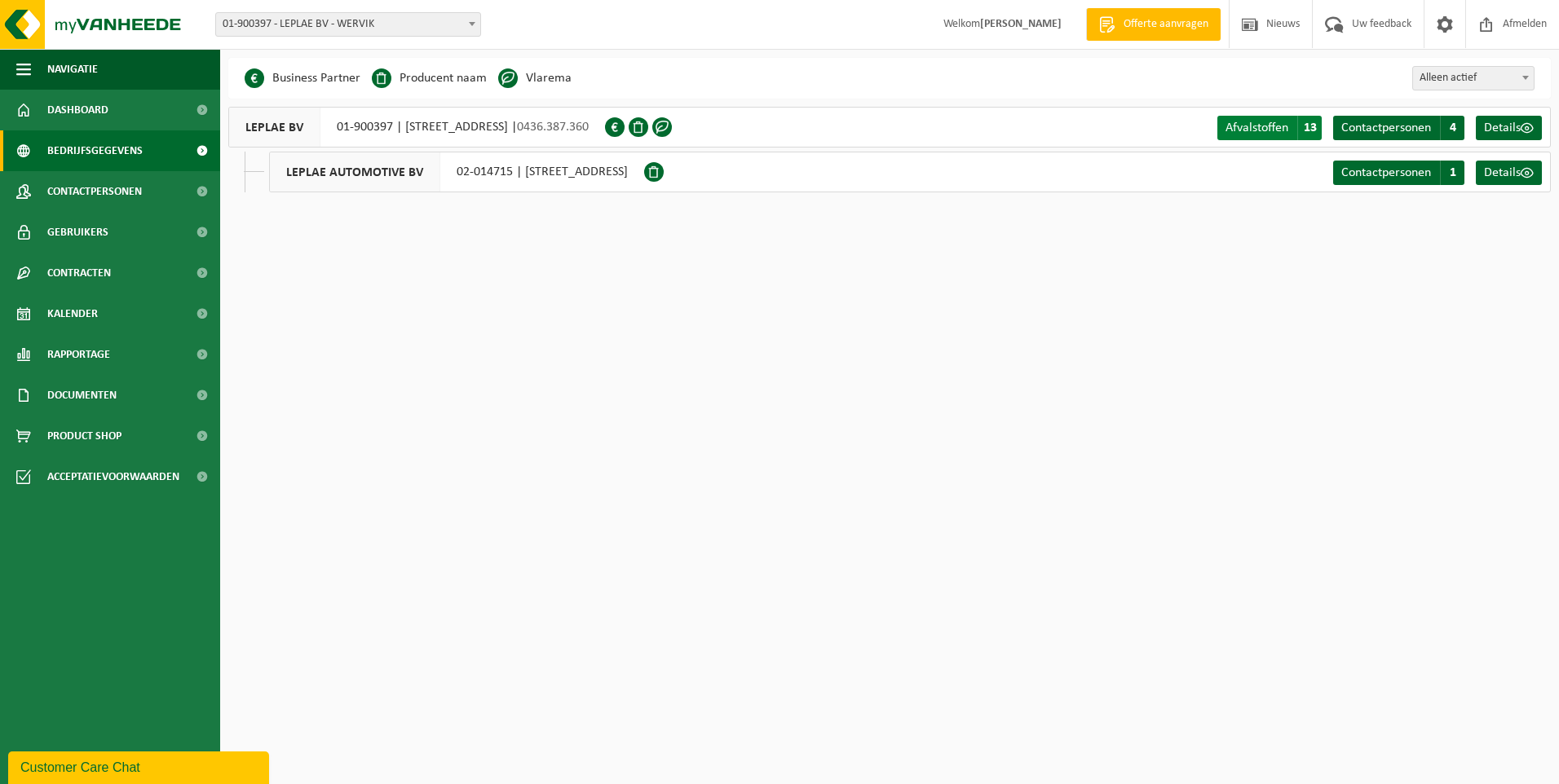
click at [1273, 130] on span "Afvalstoffen" at bounding box center [1257, 128] width 63 height 13
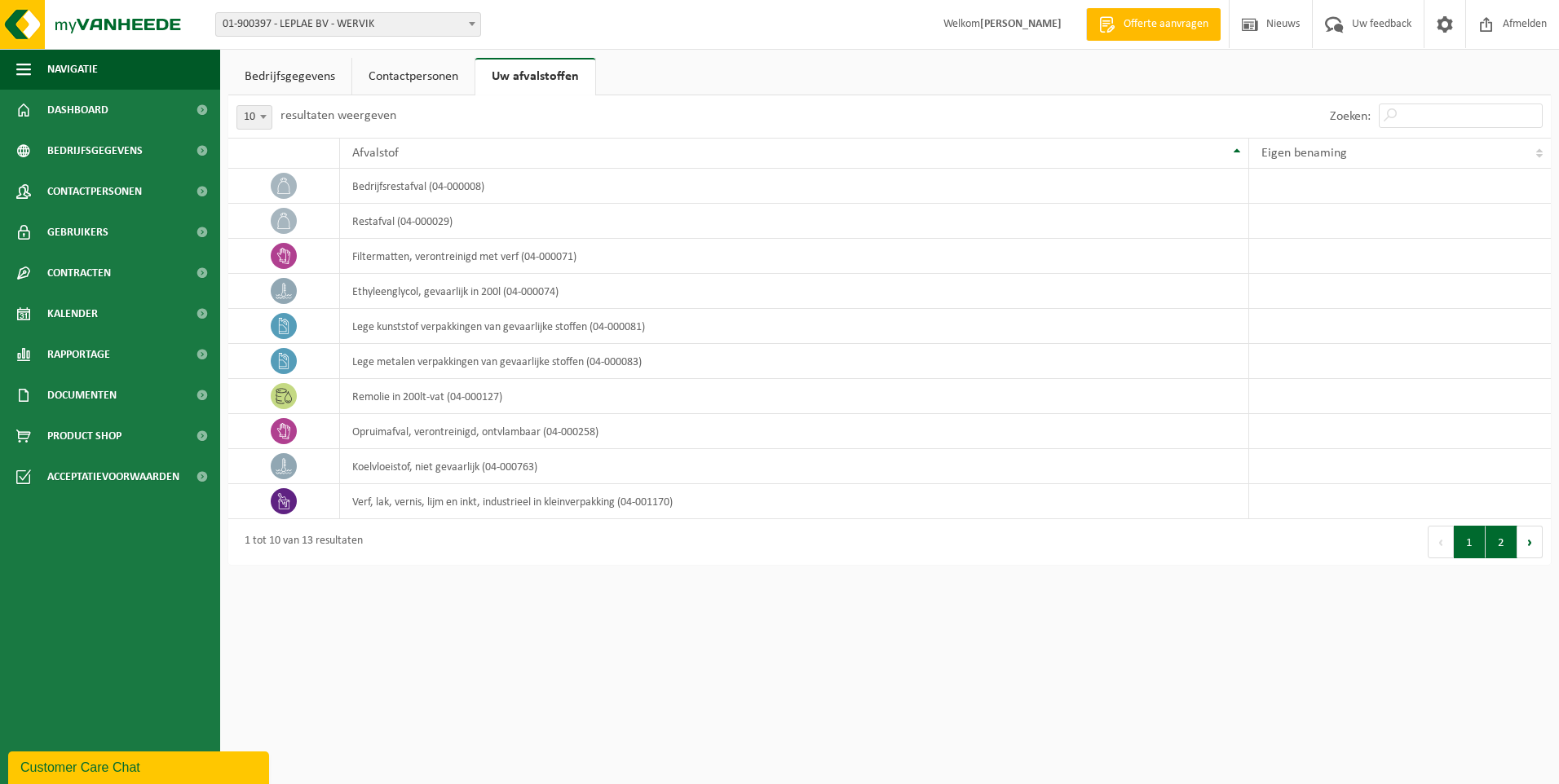
click at [1493, 544] on button "2" at bounding box center [1501, 542] width 32 height 33
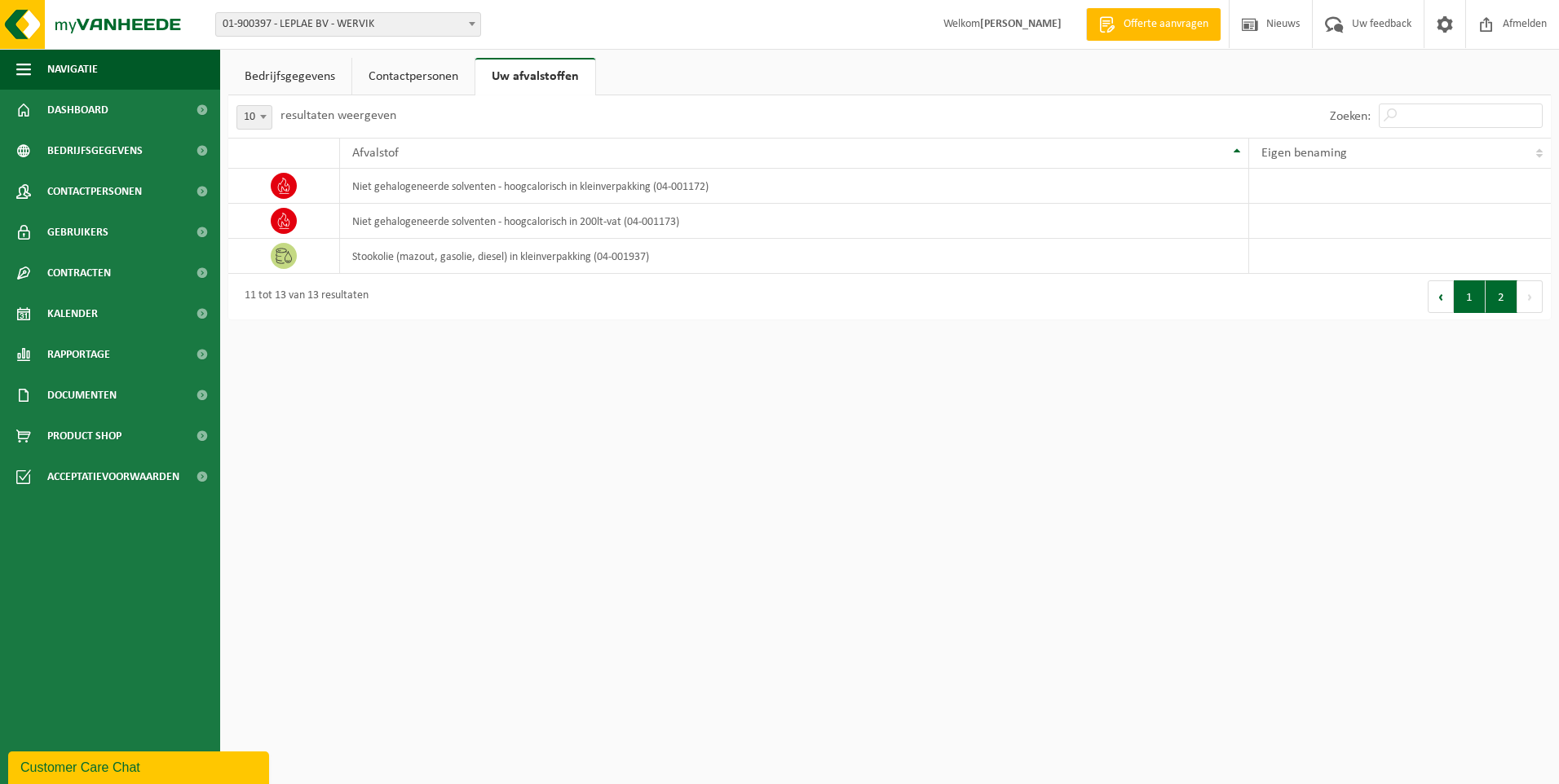
click at [1475, 310] on button "1" at bounding box center [1469, 297] width 32 height 33
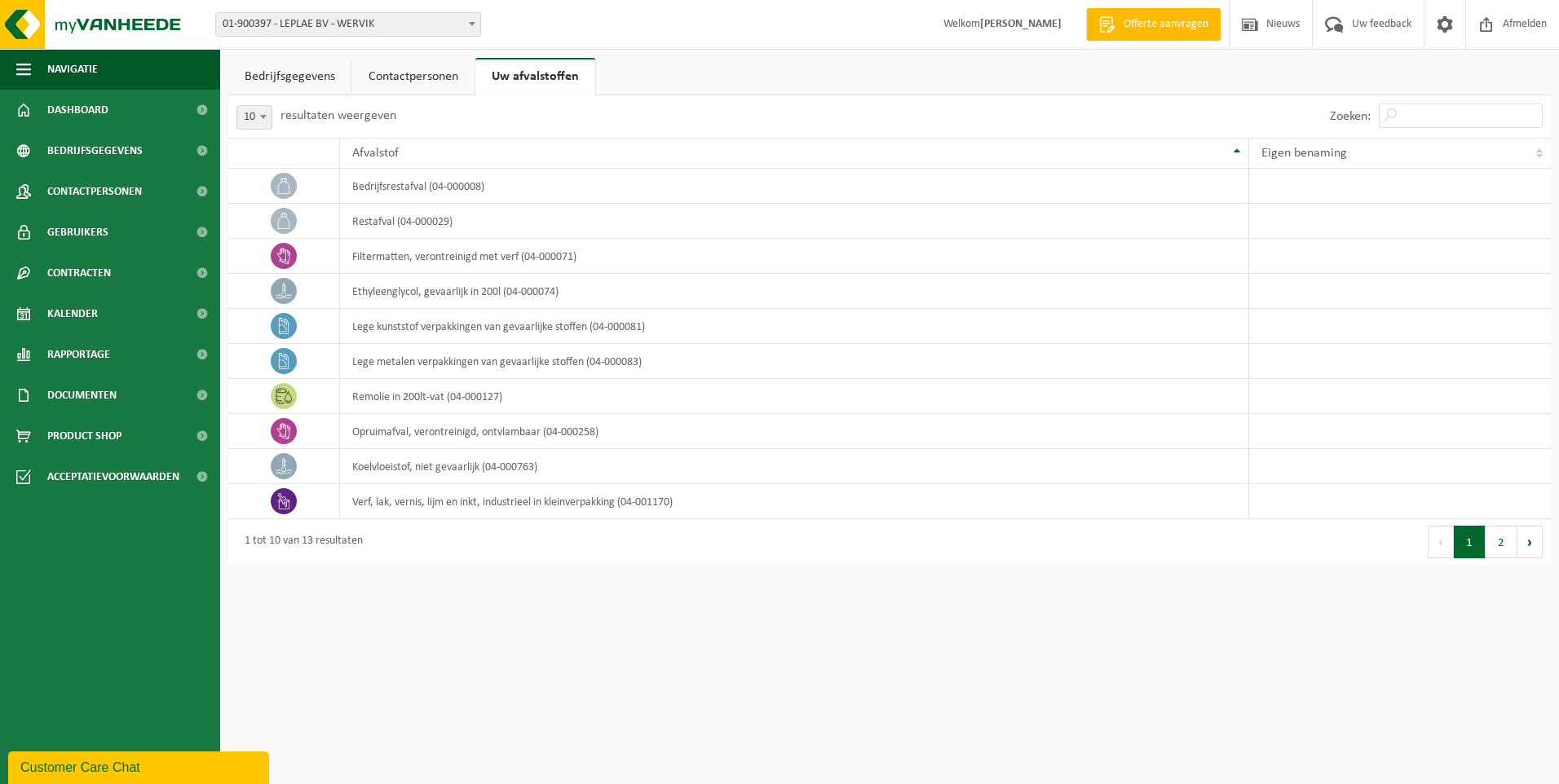
click at [397, 78] on link "Contactpersonen" at bounding box center [413, 77] width 122 height 38
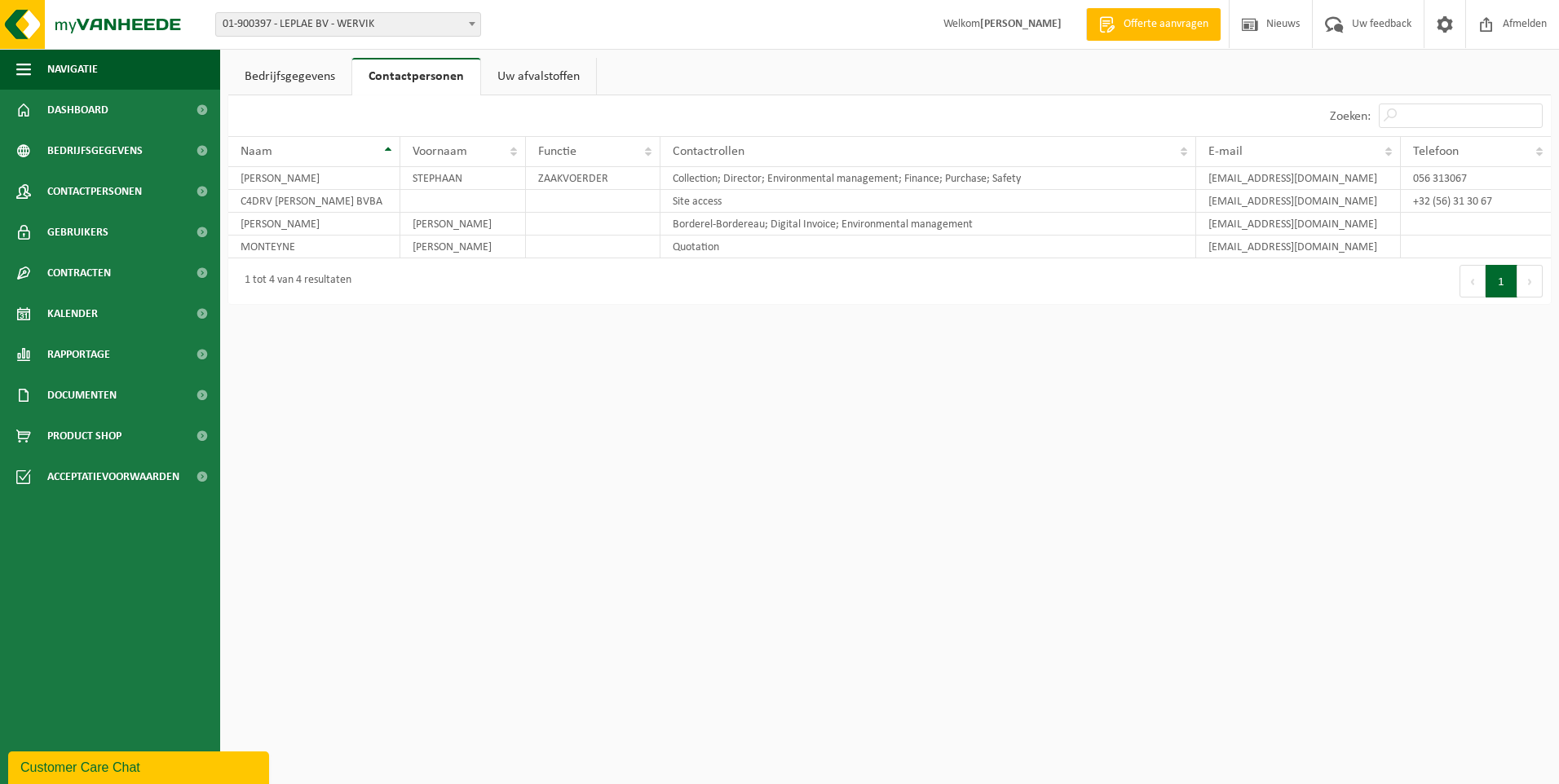
click at [315, 75] on link "Bedrijfsgegevens" at bounding box center [290, 77] width 123 height 38
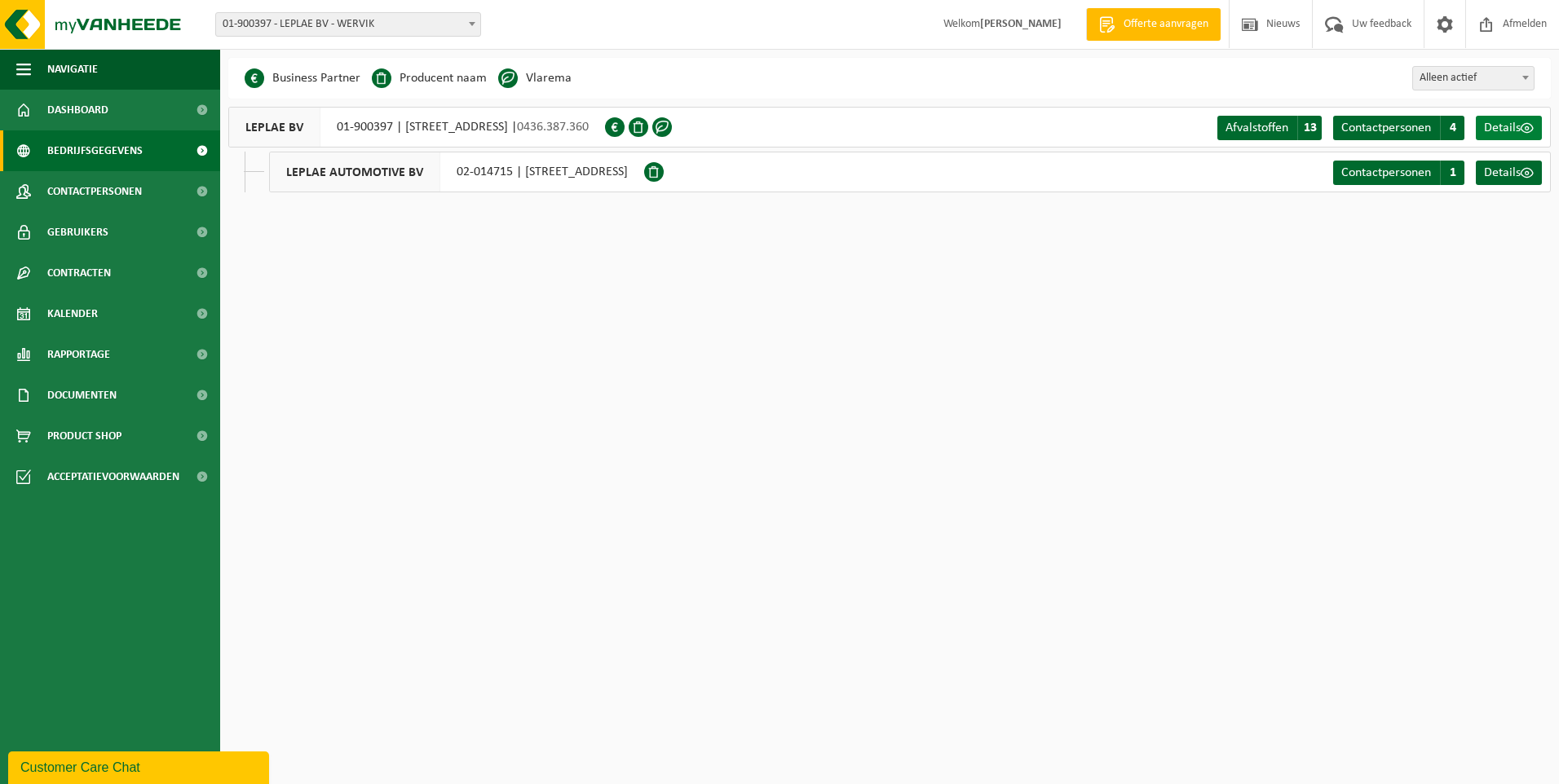
click at [1495, 132] on span "Details" at bounding box center [1502, 128] width 37 height 13
click at [132, 354] on link "Rapportage" at bounding box center [110, 355] width 220 height 41
